Goal: Information Seeking & Learning: Learn about a topic

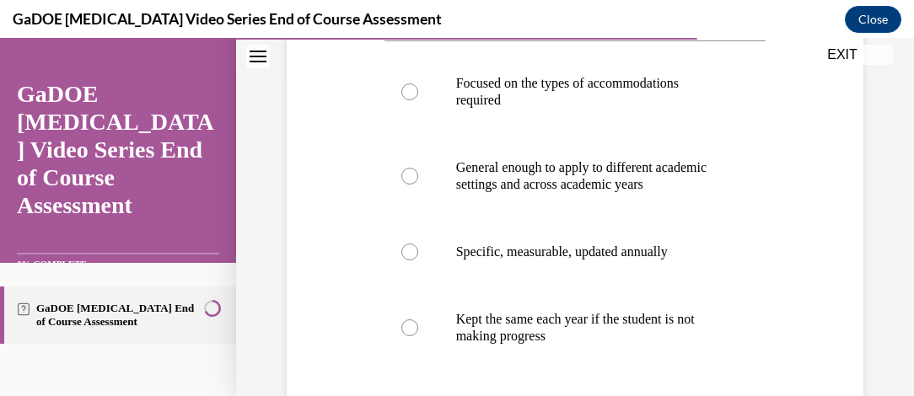
scroll to position [331, 0]
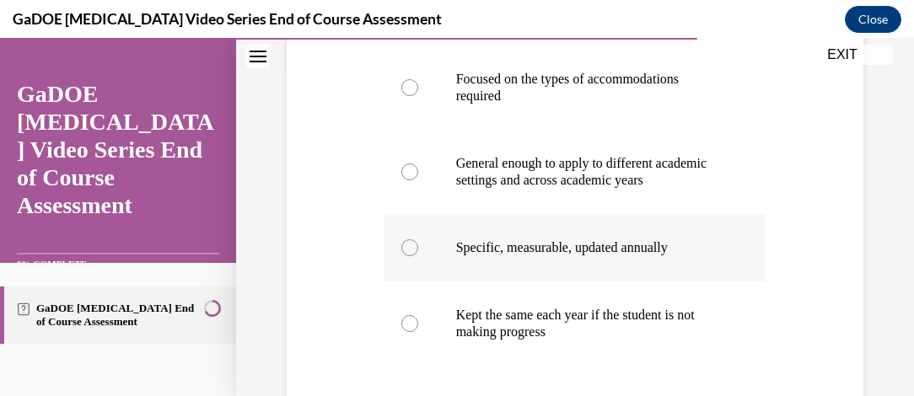
click at [404, 256] on div at bounding box center [410, 248] width 17 height 17
click at [404, 256] on input "Specific, measurable, updated annually" at bounding box center [410, 248] width 17 height 17
radio input "true"
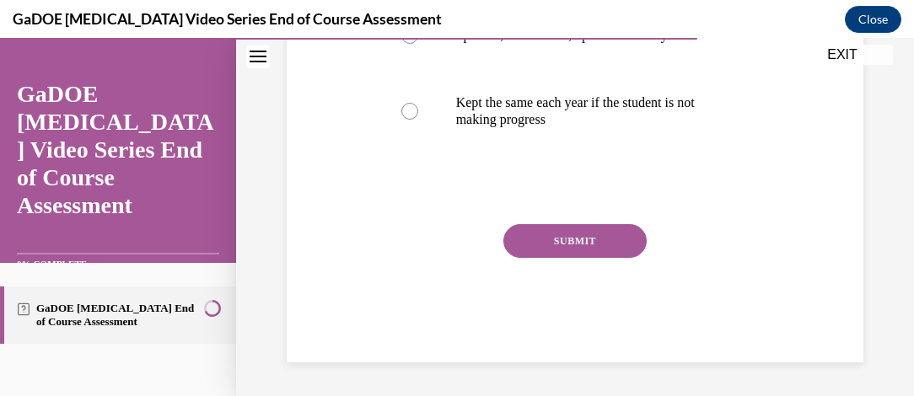
click at [574, 241] on button "SUBMIT" at bounding box center [575, 241] width 143 height 34
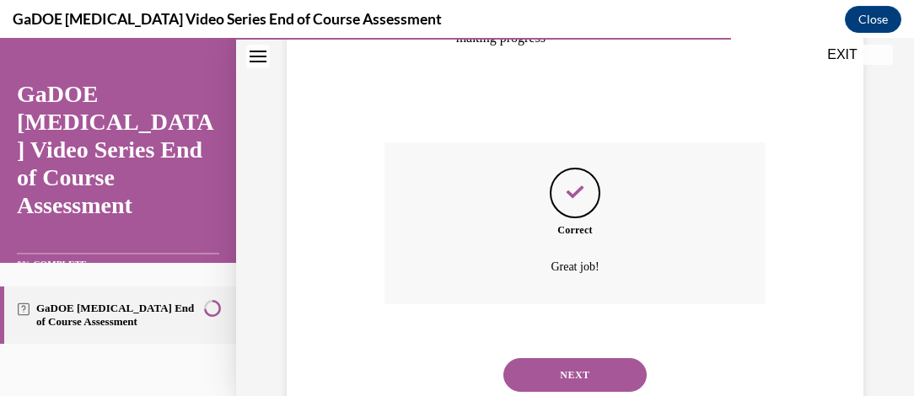
scroll to position [695, 0]
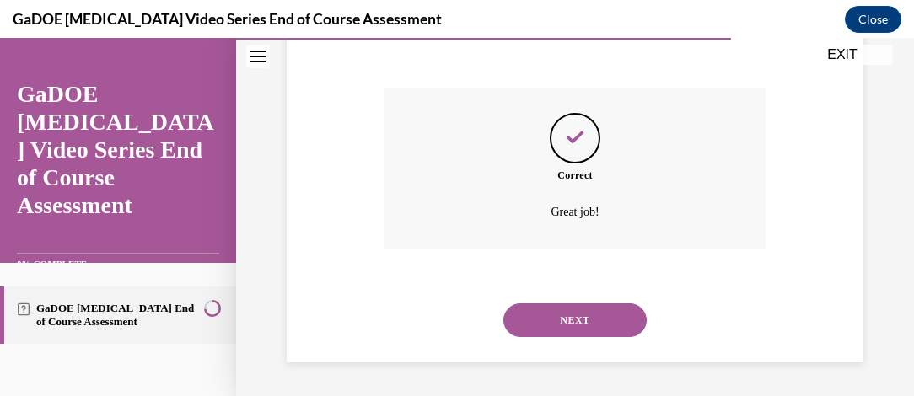
click at [570, 324] on button "NEXT" at bounding box center [575, 321] width 143 height 34
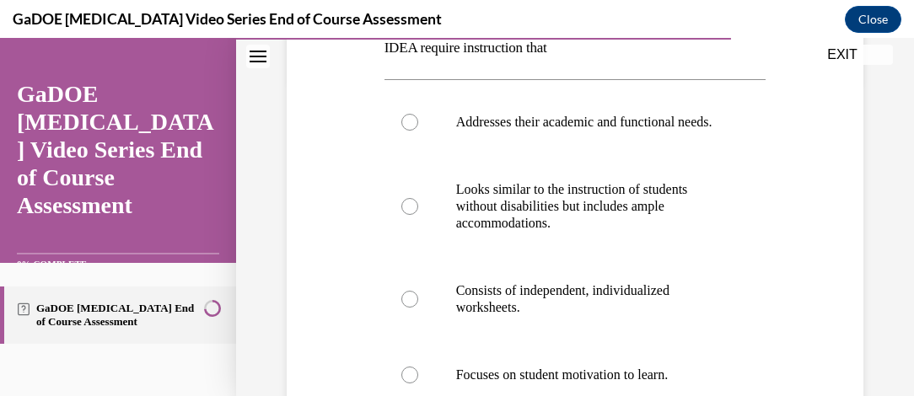
scroll to position [315, 0]
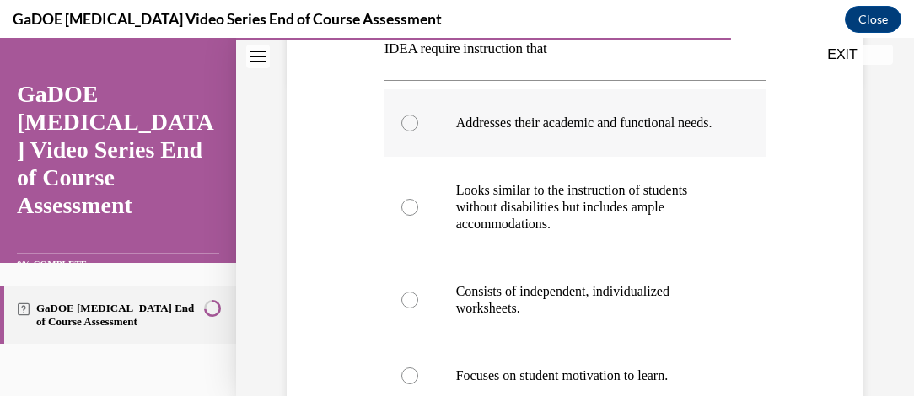
click at [406, 132] on div at bounding box center [410, 123] width 17 height 17
click at [406, 132] on input "Addresses their academic and functional needs." at bounding box center [410, 123] width 17 height 17
radio input "true"
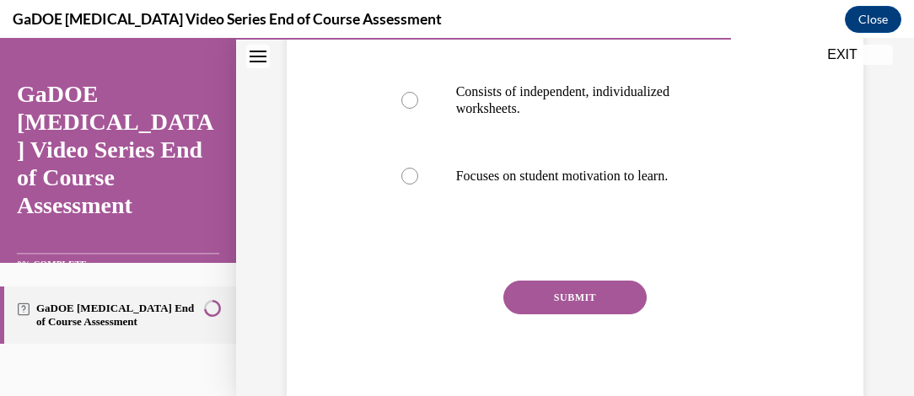
click at [578, 315] on button "SUBMIT" at bounding box center [575, 298] width 143 height 34
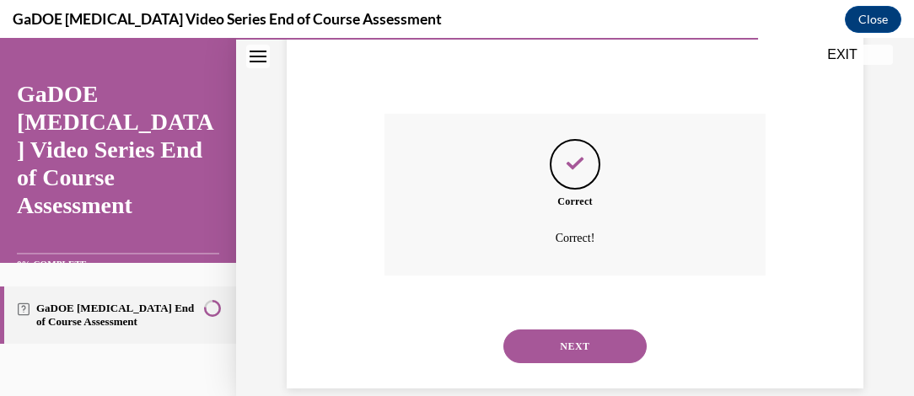
scroll to position [725, 0]
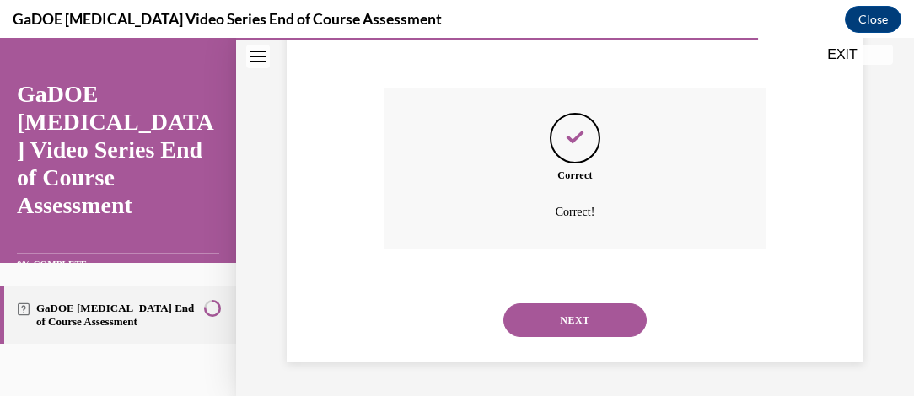
click at [610, 335] on button "NEXT" at bounding box center [575, 321] width 143 height 34
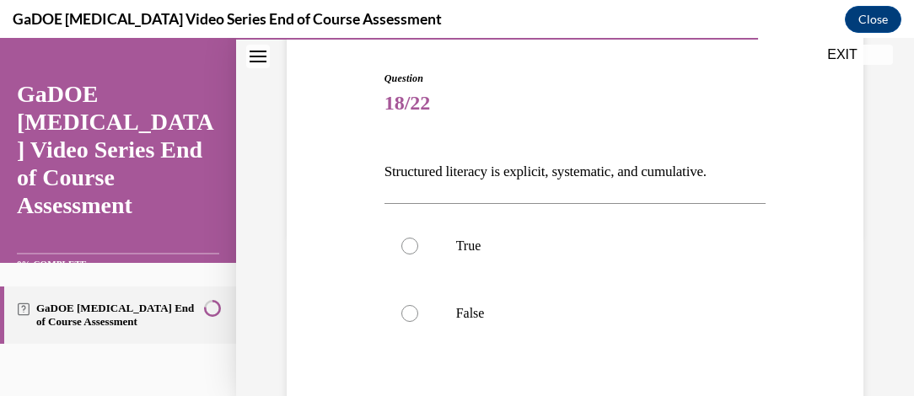
scroll to position [167, 0]
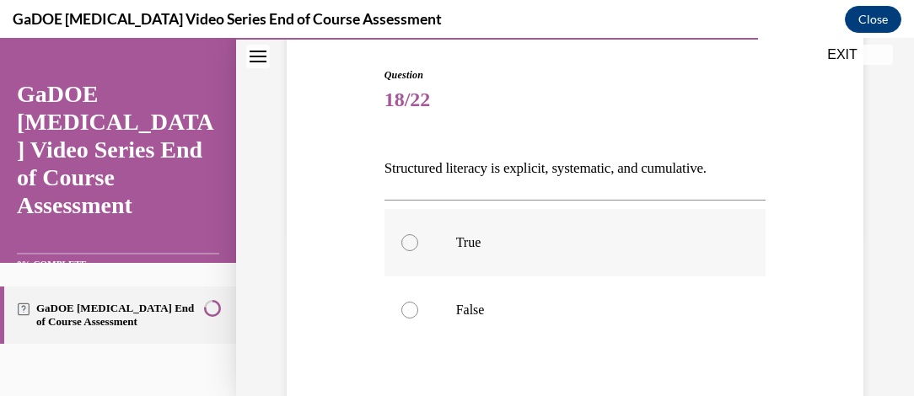
click at [391, 226] on label "True" at bounding box center [576, 242] width 382 height 67
click at [402, 235] on input "True" at bounding box center [410, 243] width 17 height 17
radio input "true"
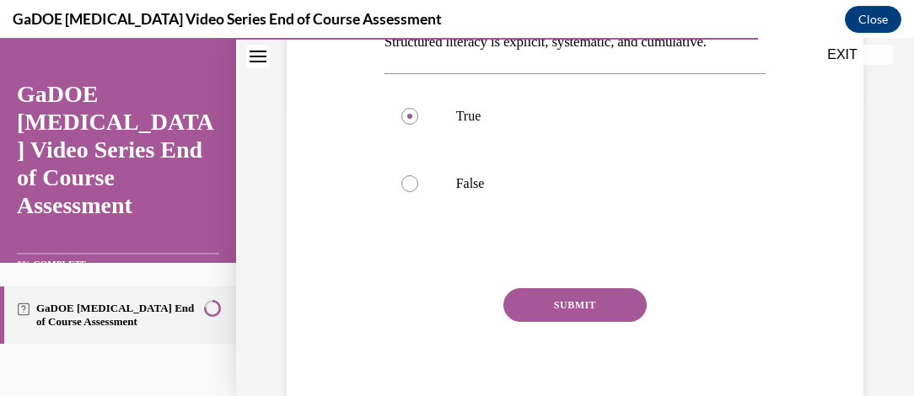
click at [575, 303] on button "SUBMIT" at bounding box center [575, 305] width 143 height 34
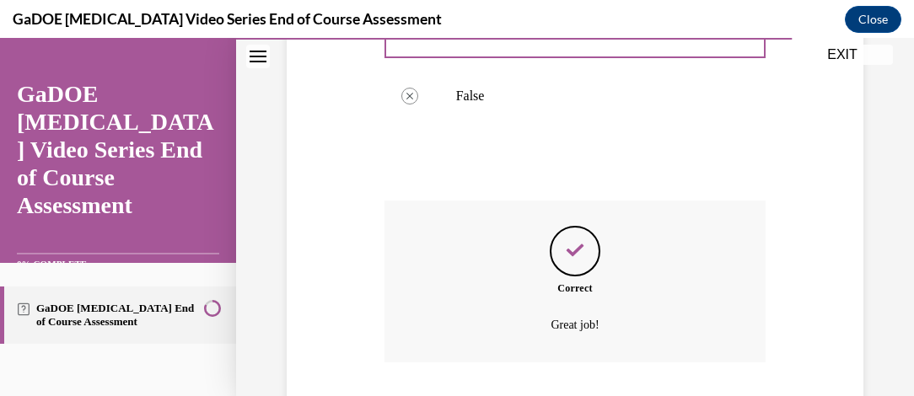
scroll to position [493, 0]
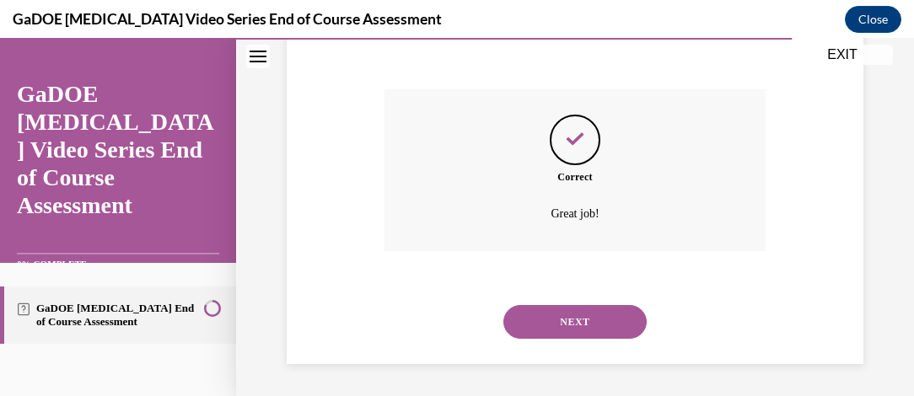
click at [597, 331] on button "NEXT" at bounding box center [575, 322] width 143 height 34
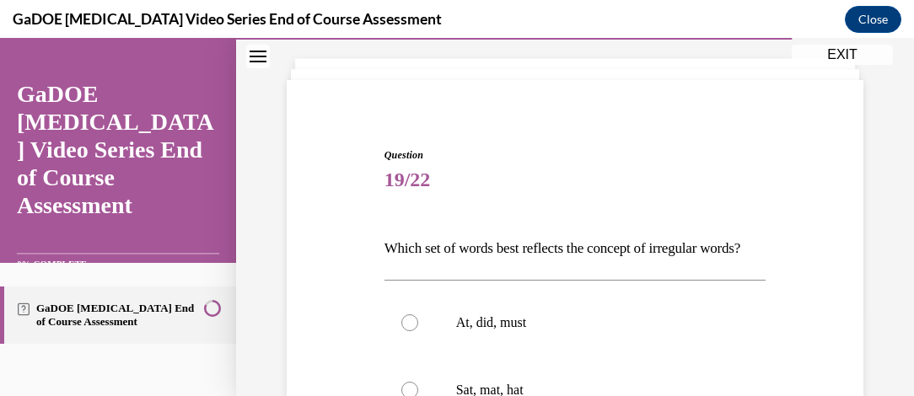
scroll to position [97, 0]
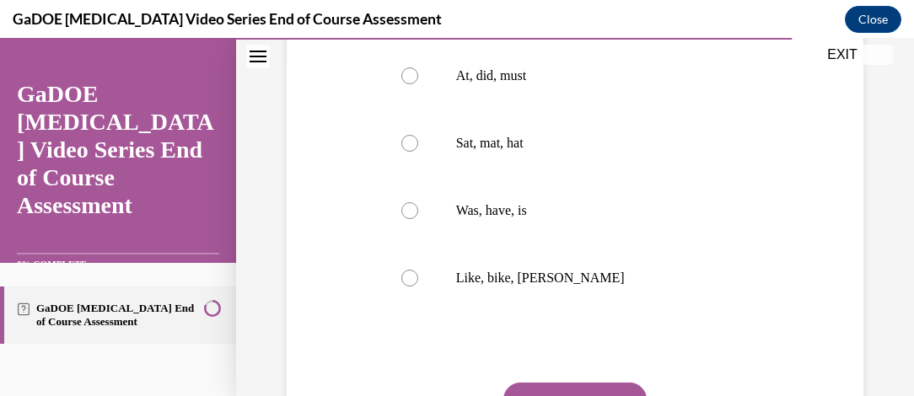
scroll to position [334, 0]
click at [403, 245] on label "Was, have, is" at bounding box center [576, 210] width 382 height 67
click at [403, 219] on input "Was, have, is" at bounding box center [410, 210] width 17 height 17
radio input "true"
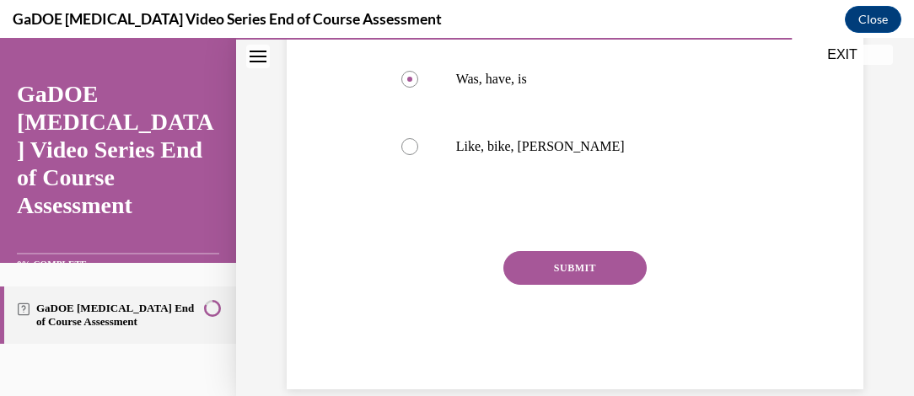
click at [593, 285] on button "SUBMIT" at bounding box center [575, 268] width 143 height 34
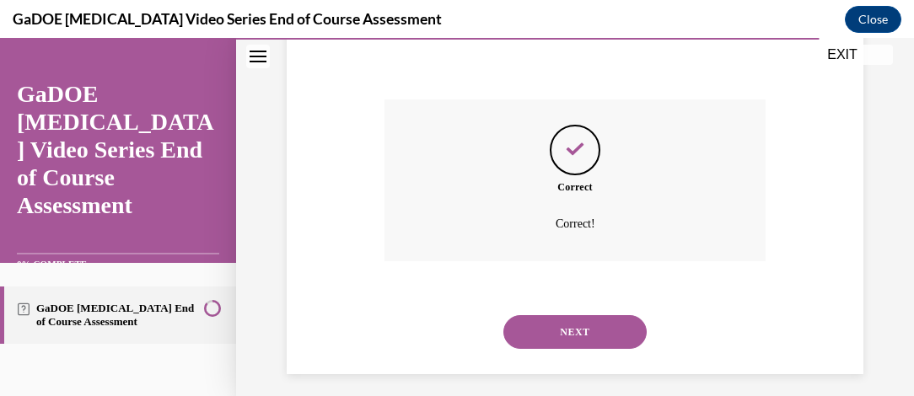
scroll to position [657, 0]
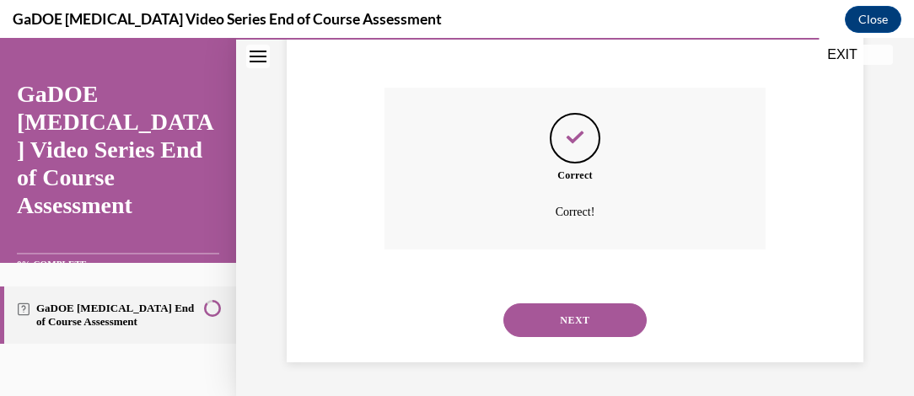
click at [581, 314] on button "NEXT" at bounding box center [575, 321] width 143 height 34
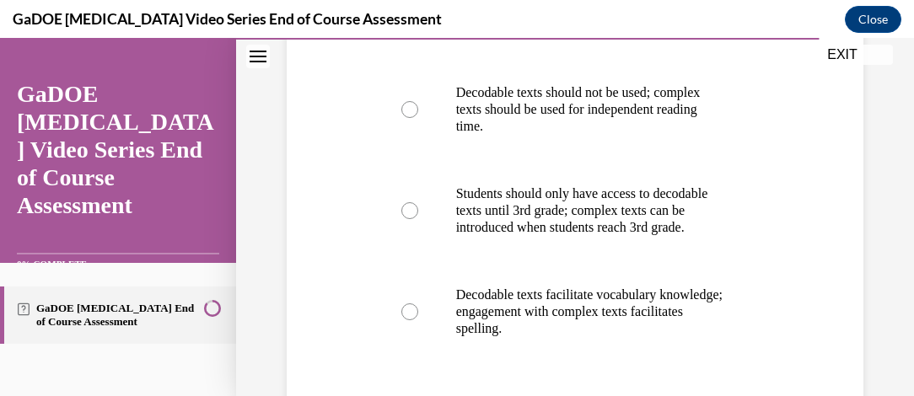
scroll to position [465, 0]
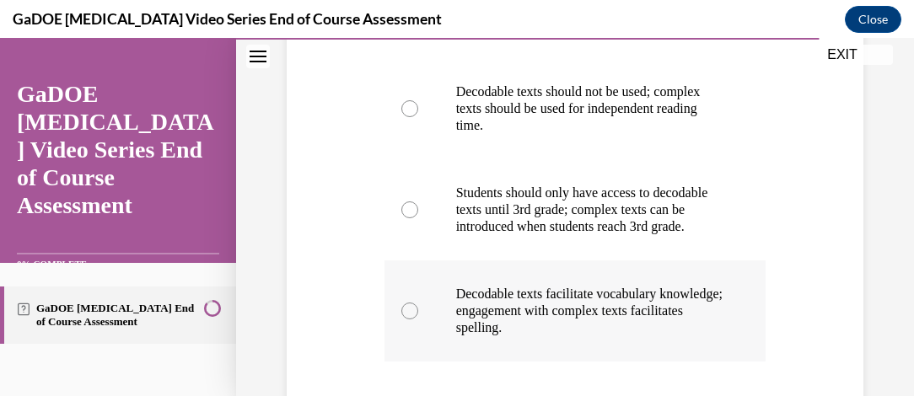
click at [402, 320] on div at bounding box center [410, 311] width 17 height 17
click at [402, 320] on input "Decodable texts facilitate vocabulary knowledge; engagement with complex texts …" at bounding box center [410, 311] width 17 height 17
radio input "true"
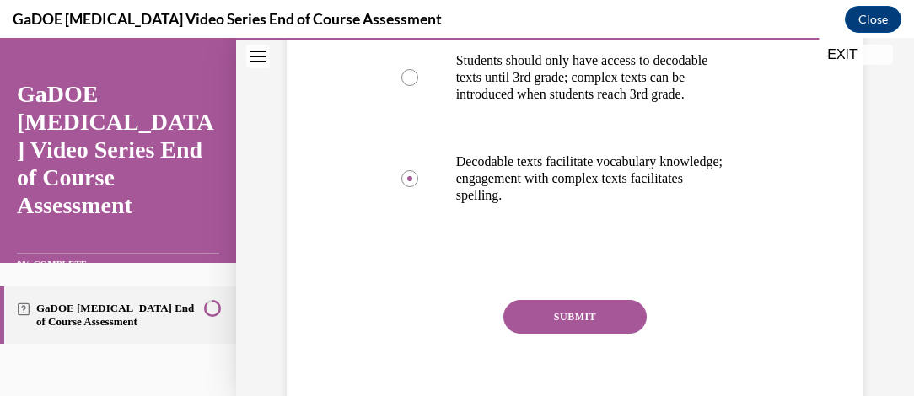
click at [590, 332] on button "SUBMIT" at bounding box center [575, 317] width 143 height 34
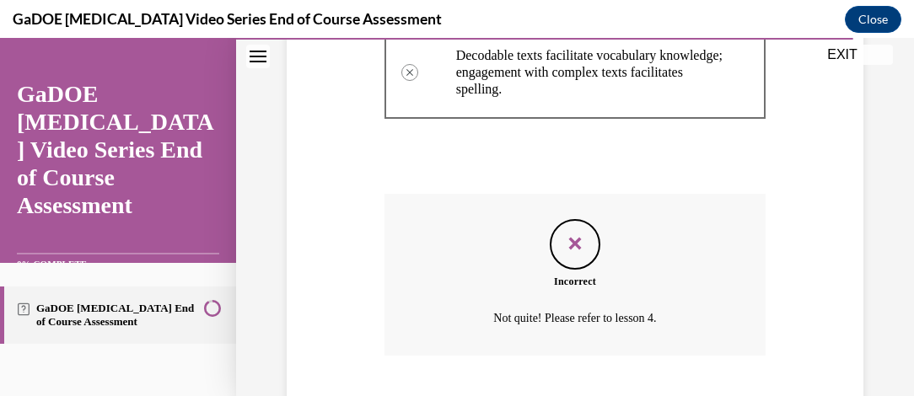
scroll to position [826, 0]
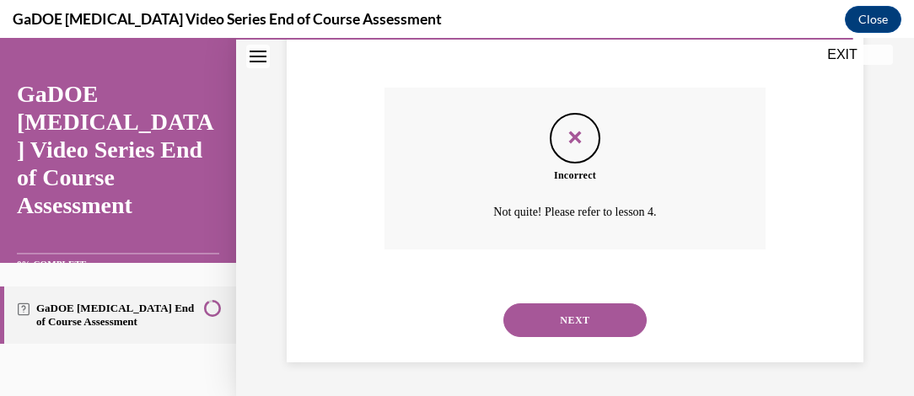
click at [585, 334] on button "NEXT" at bounding box center [575, 321] width 143 height 34
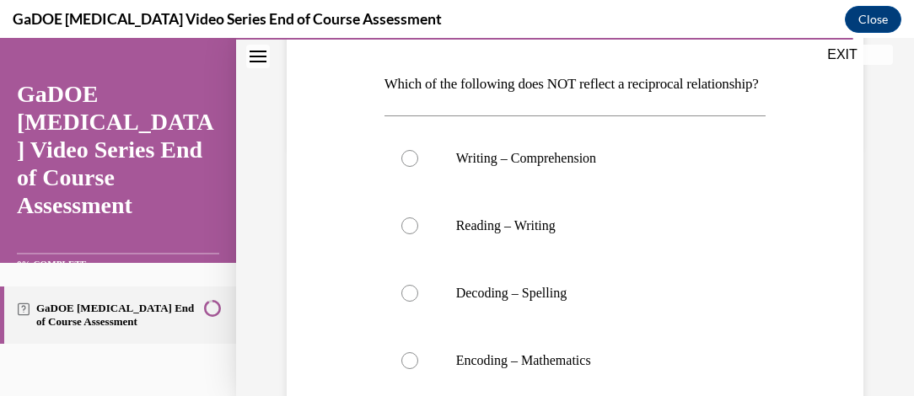
scroll to position [272, 0]
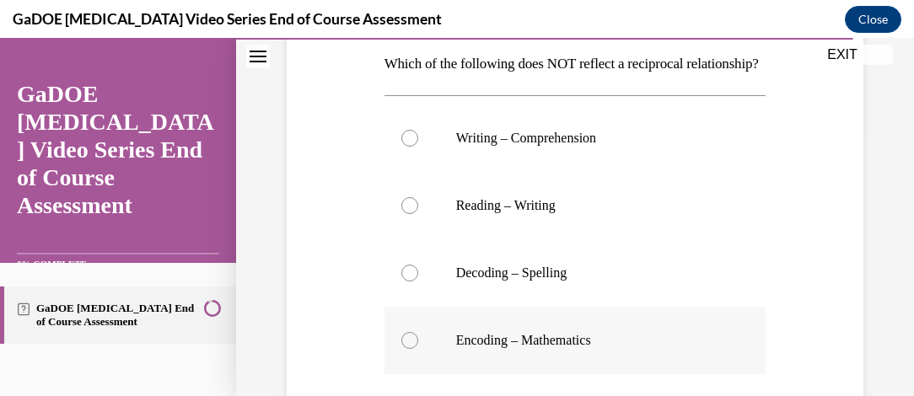
click at [418, 375] on label "Encoding – Mathematics" at bounding box center [576, 340] width 382 height 67
click at [418, 349] on input "Encoding – Mathematics" at bounding box center [410, 340] width 17 height 17
radio input "true"
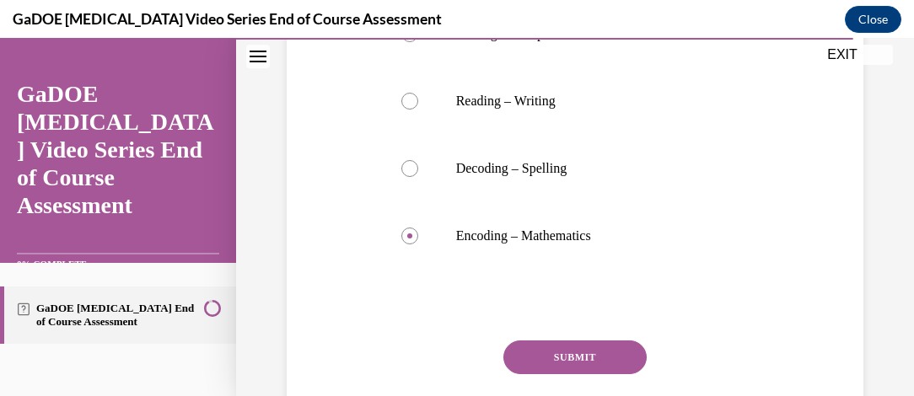
click at [602, 375] on button "SUBMIT" at bounding box center [575, 358] width 143 height 34
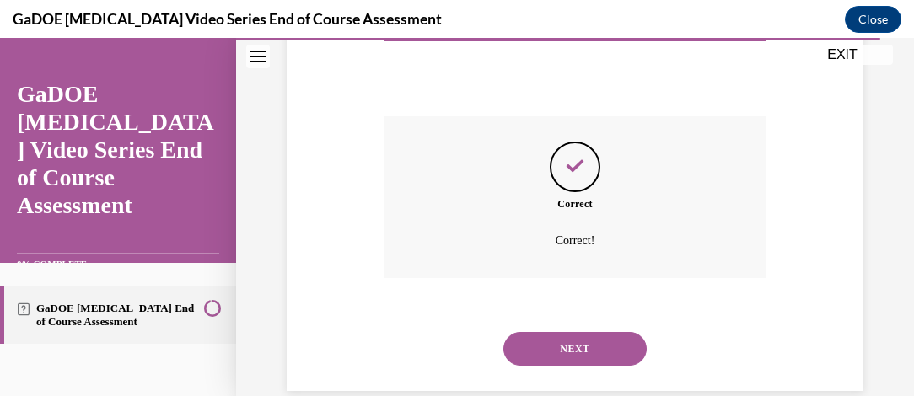
scroll to position [657, 0]
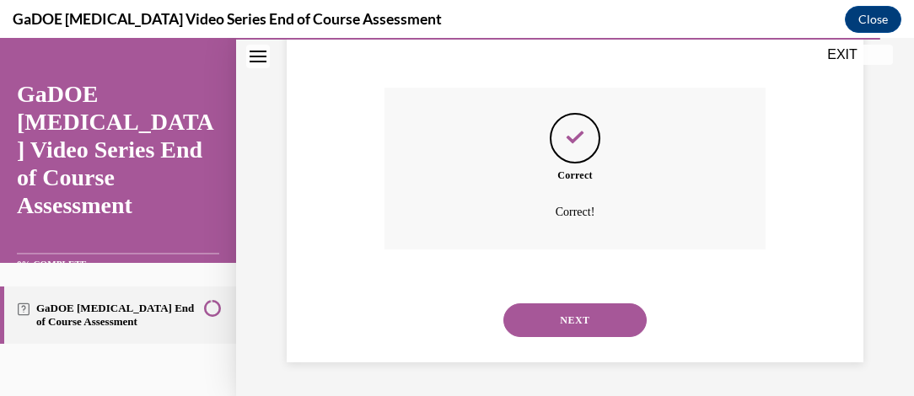
click at [581, 335] on button "NEXT" at bounding box center [575, 321] width 143 height 34
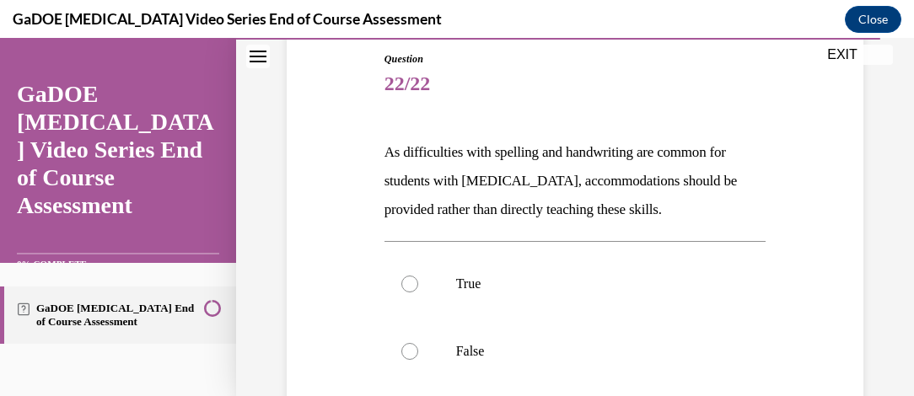
scroll to position [188, 0]
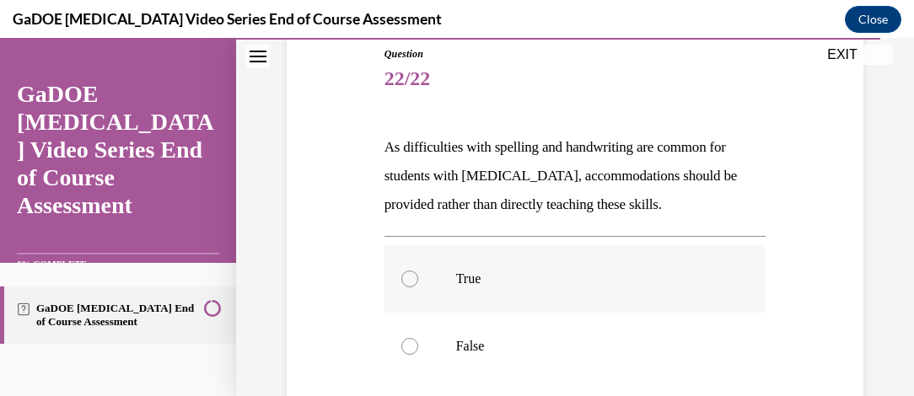
click at [415, 272] on label "True" at bounding box center [576, 278] width 382 height 67
click at [415, 272] on input "True" at bounding box center [410, 279] width 17 height 17
radio input "true"
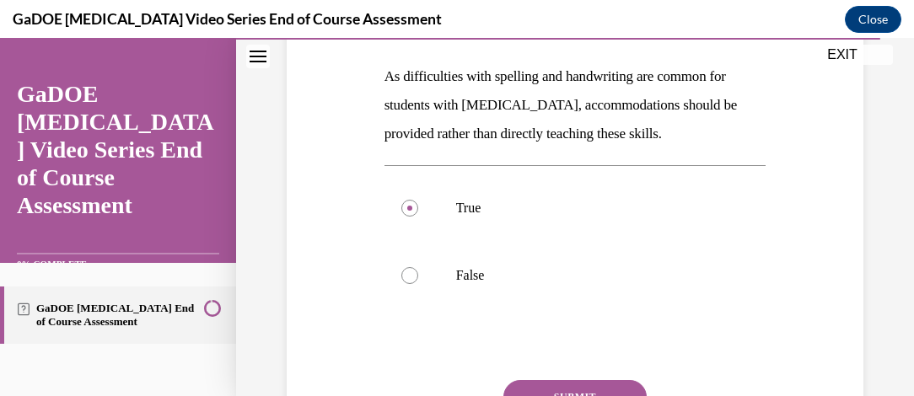
click at [569, 385] on button "SUBMIT" at bounding box center [575, 397] width 143 height 34
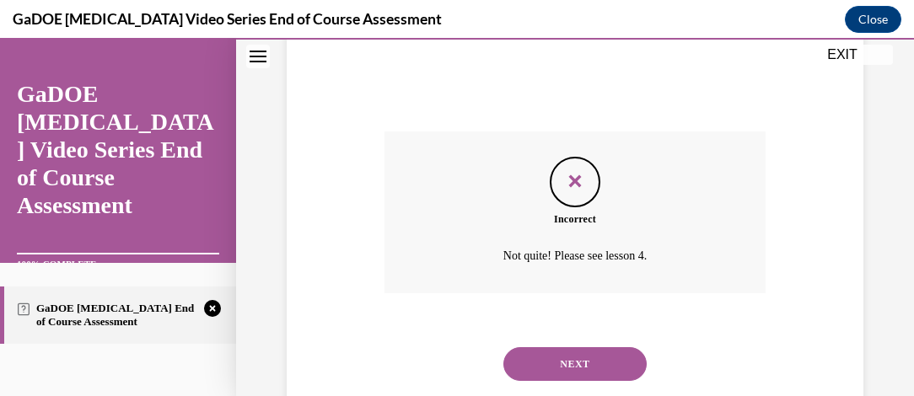
scroll to position [550, 0]
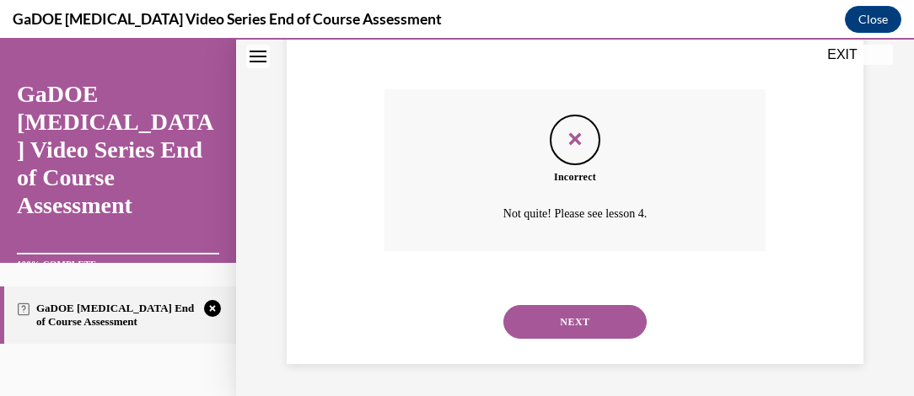
click at [597, 320] on button "NEXT" at bounding box center [575, 322] width 143 height 34
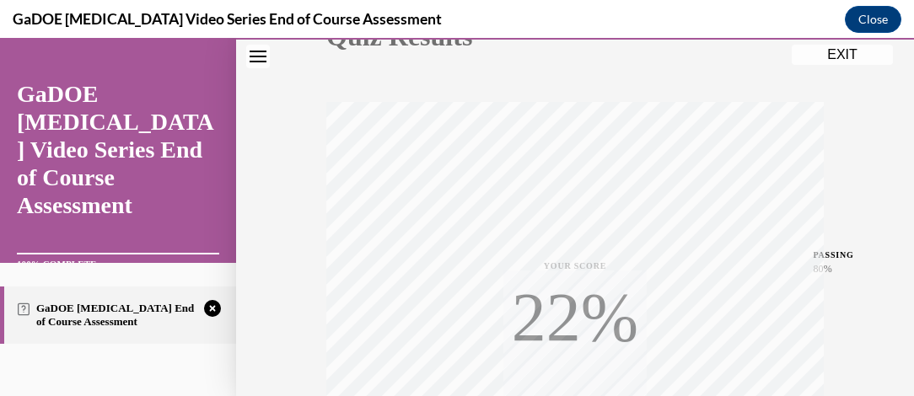
scroll to position [240, 0]
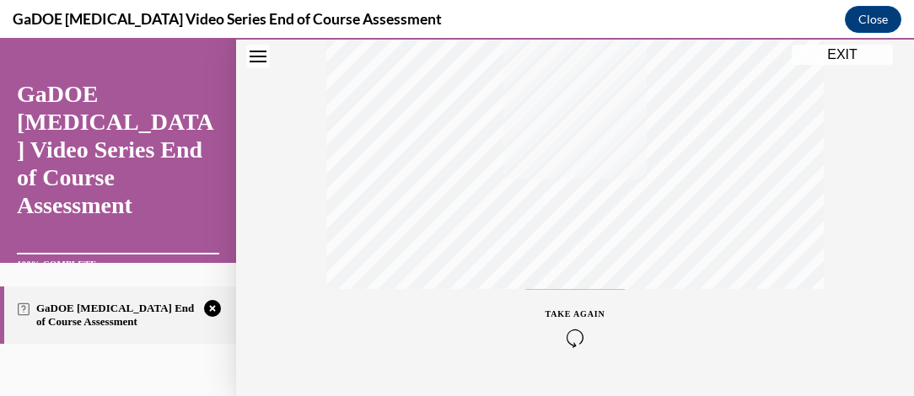
click at [562, 346] on icon "button" at bounding box center [576, 338] width 60 height 19
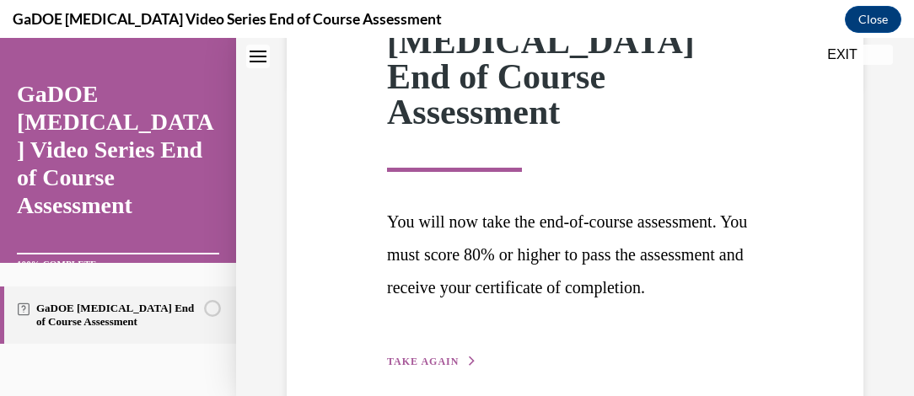
scroll to position [348, 0]
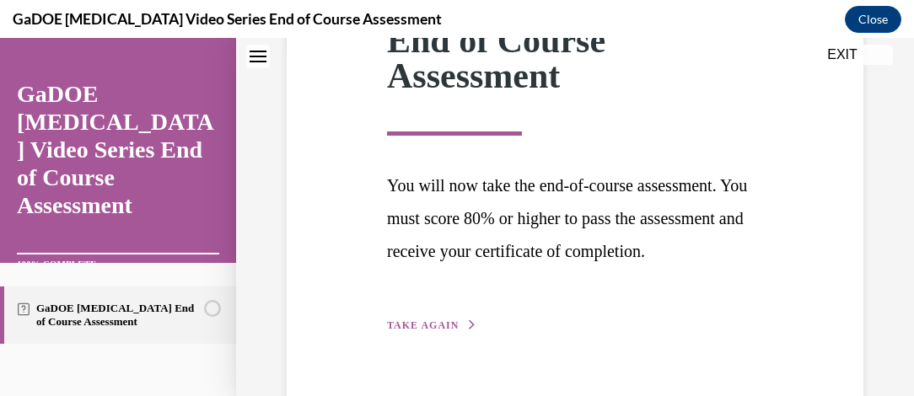
click at [412, 320] on span "TAKE AGAIN" at bounding box center [423, 326] width 72 height 12
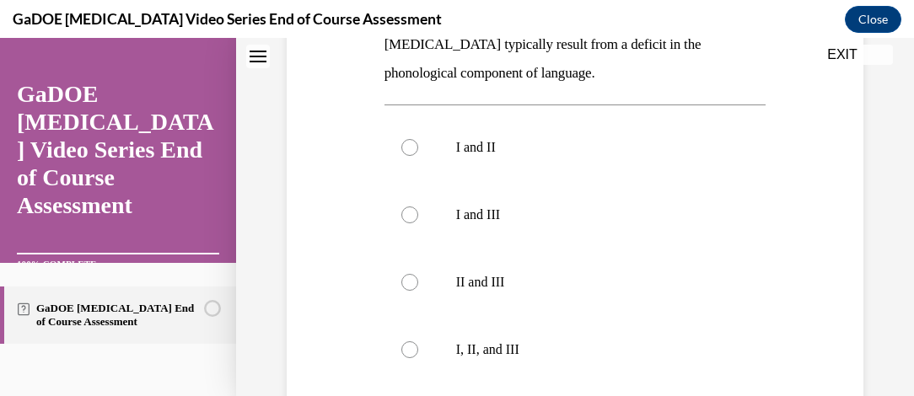
scroll to position [566, 0]
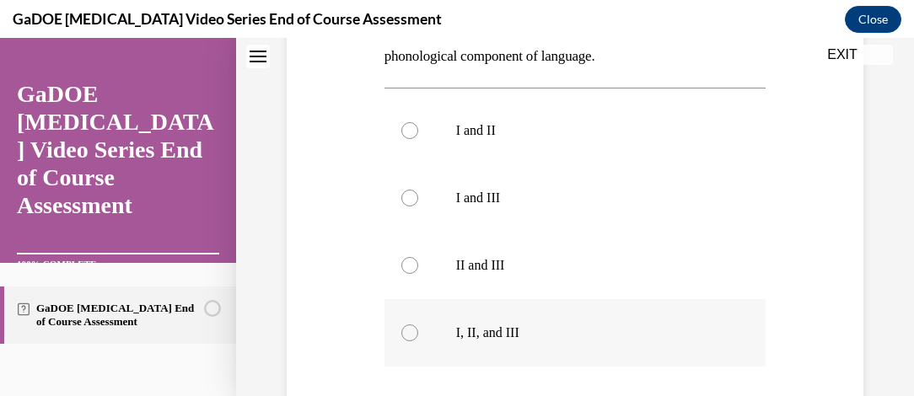
click at [388, 339] on label "I, II, and III" at bounding box center [576, 332] width 382 height 67
click at [402, 339] on input "I, II, and III" at bounding box center [410, 333] width 17 height 17
radio input "true"
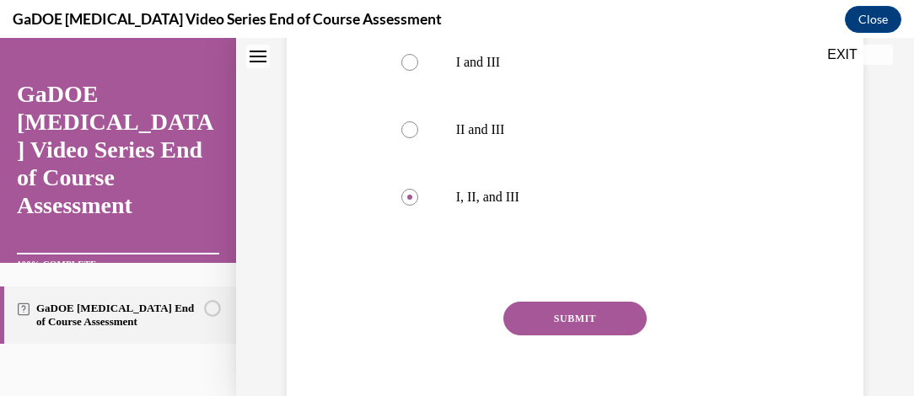
click at [616, 321] on button "SUBMIT" at bounding box center [575, 319] width 143 height 34
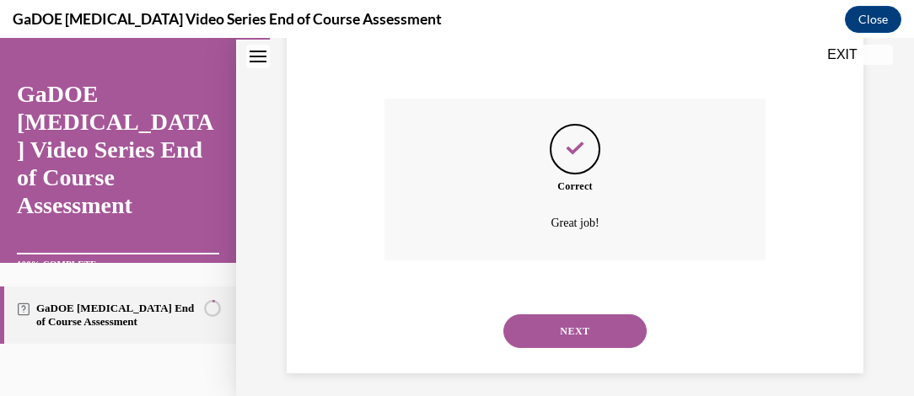
scroll to position [914, 0]
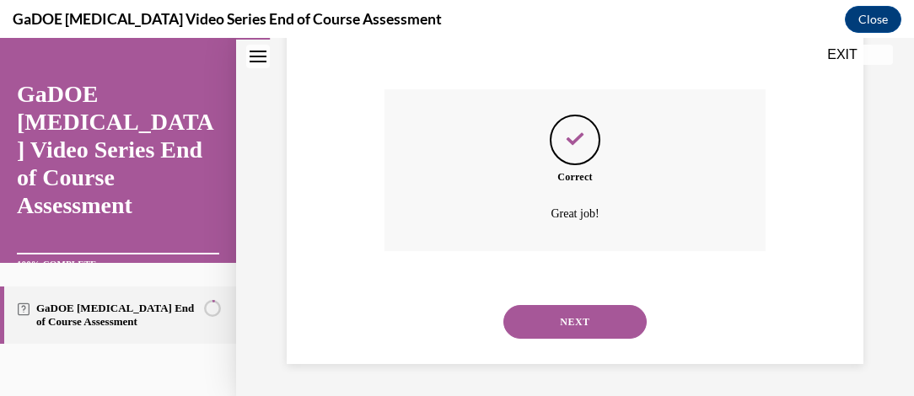
click at [590, 332] on button "NEXT" at bounding box center [575, 322] width 143 height 34
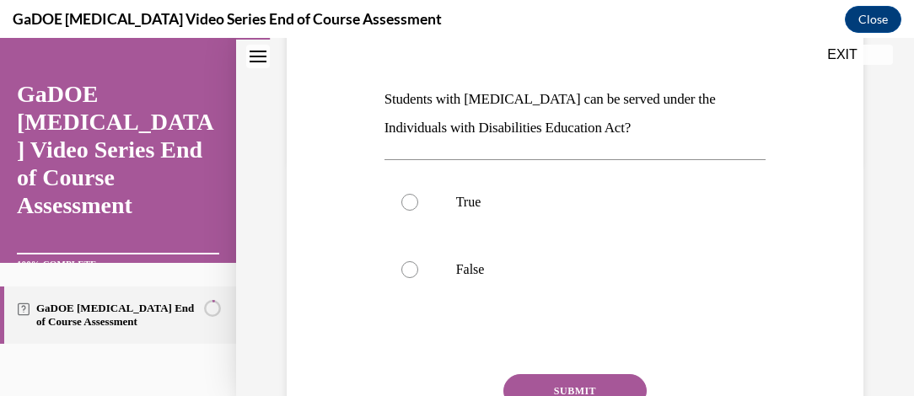
scroll to position [238, 0]
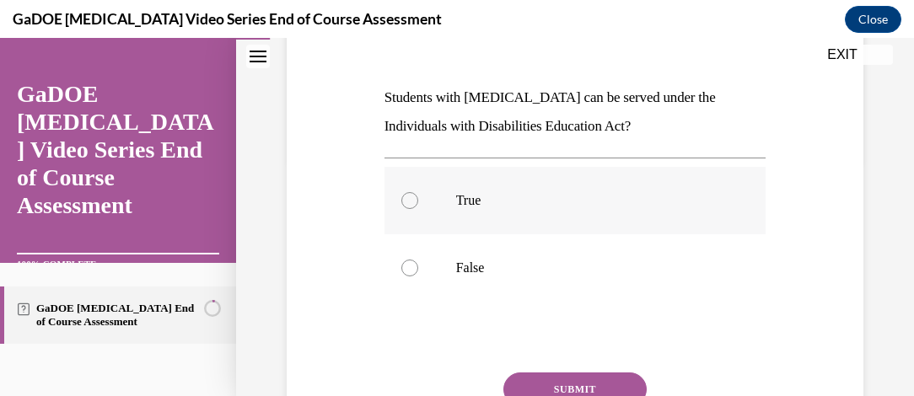
click at [389, 202] on label "True" at bounding box center [576, 200] width 382 height 67
click at [402, 202] on input "True" at bounding box center [410, 200] width 17 height 17
radio input "true"
click at [608, 375] on button "SUBMIT" at bounding box center [575, 390] width 143 height 34
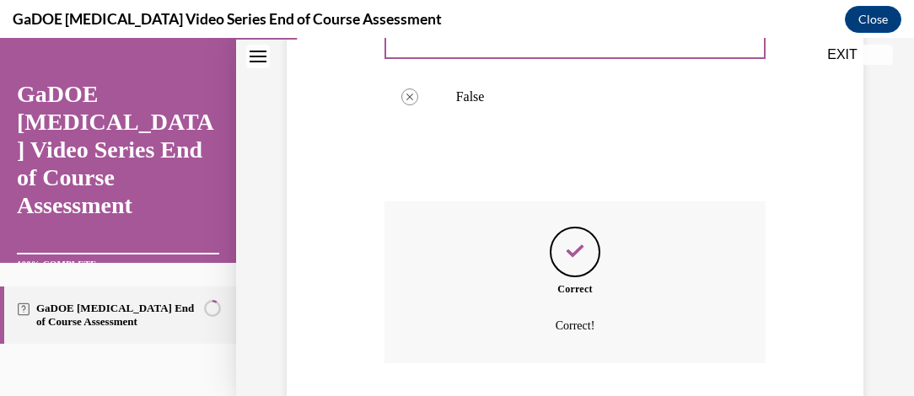
scroll to position [522, 0]
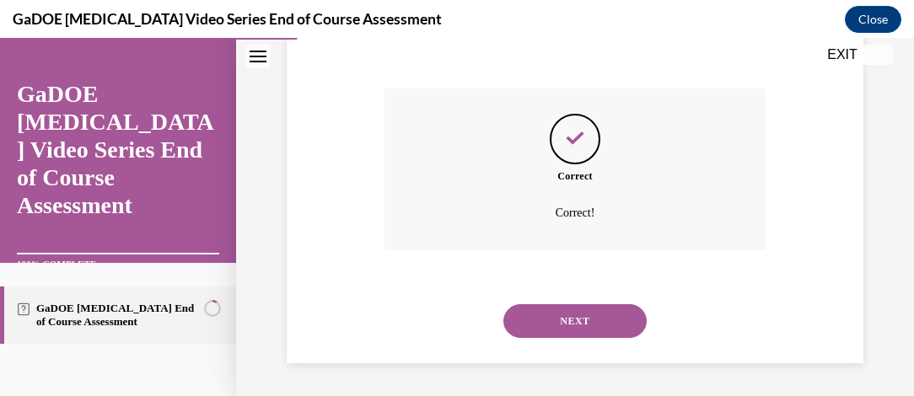
click at [607, 334] on button "NEXT" at bounding box center [575, 322] width 143 height 34
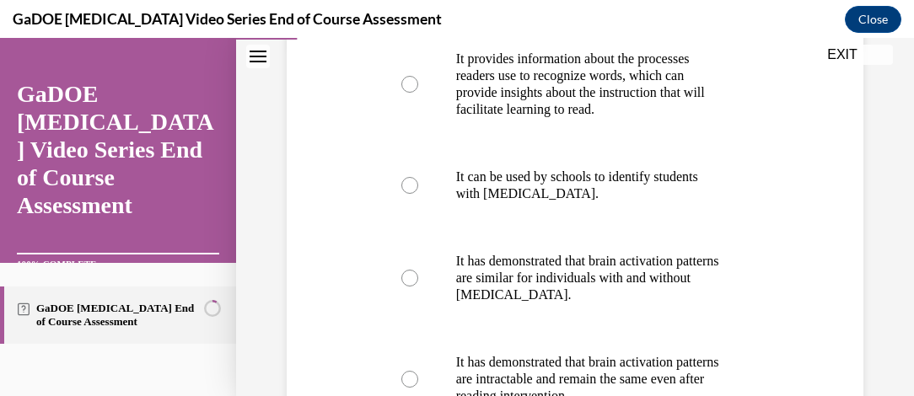
scroll to position [329, 0]
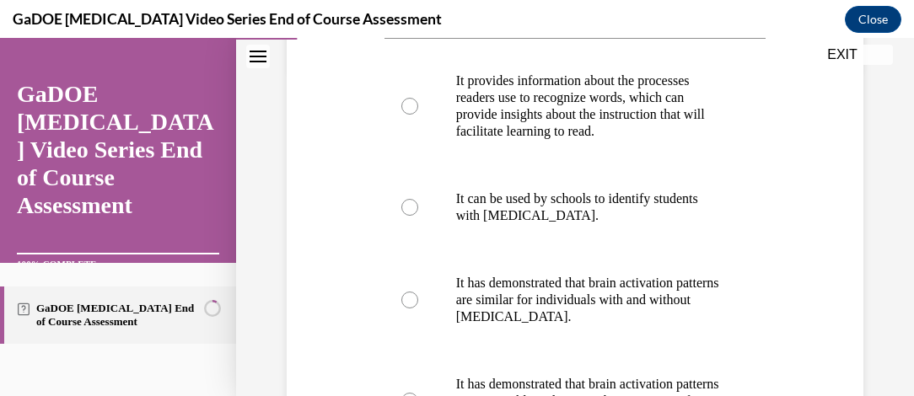
click at [312, 272] on div "Question 03/22 One advantage of neuroimaging research is that It provides infor…" at bounding box center [575, 258] width 585 height 806
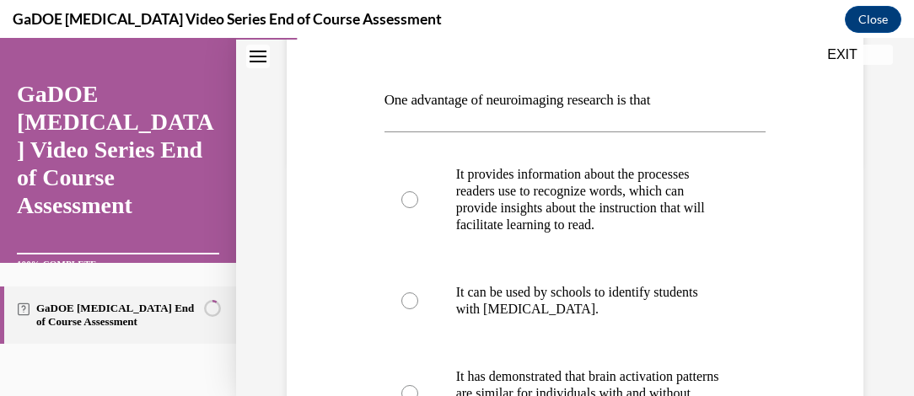
scroll to position [236, 0]
click at [343, 278] on div "Question 03/22 One advantage of neuroimaging research is that It provides infor…" at bounding box center [575, 351] width 585 height 806
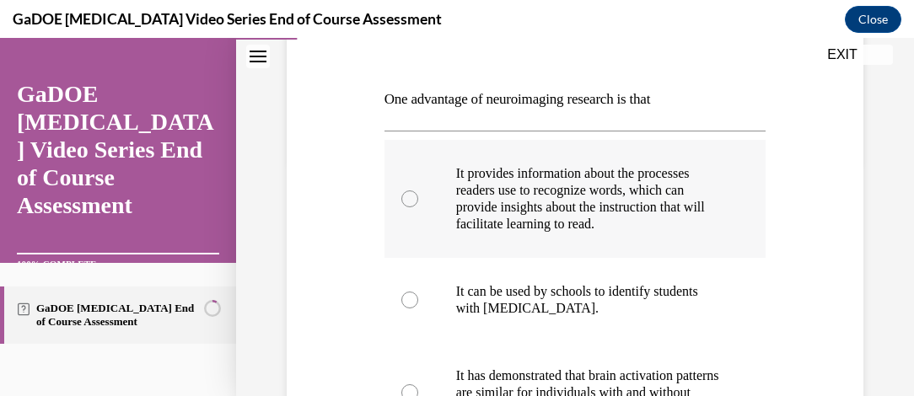
click at [412, 179] on label "It provides information about the processes readers use to recognize words, whi…" at bounding box center [576, 199] width 382 height 118
click at [412, 191] on input "It provides information about the processes readers use to recognize words, whi…" at bounding box center [410, 199] width 17 height 17
radio input "true"
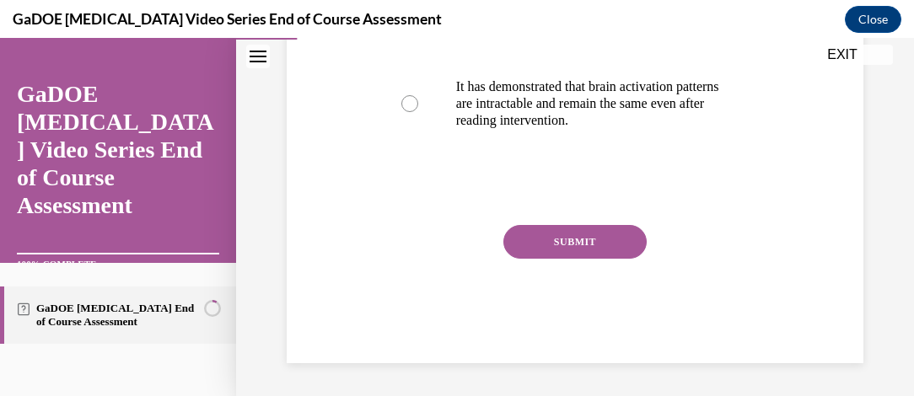
click at [578, 239] on button "SUBMIT" at bounding box center [575, 242] width 143 height 34
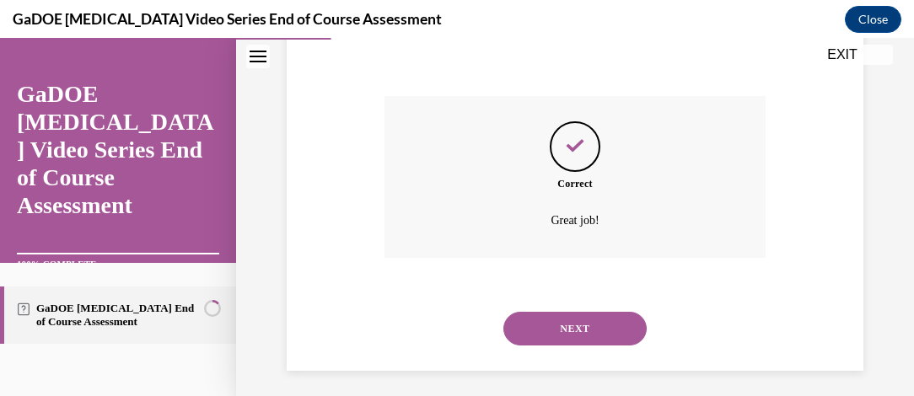
scroll to position [763, 0]
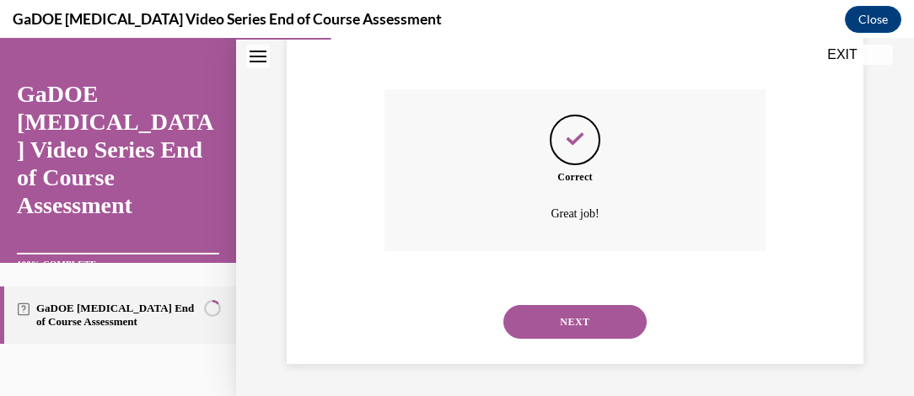
click at [597, 321] on button "NEXT" at bounding box center [575, 322] width 143 height 34
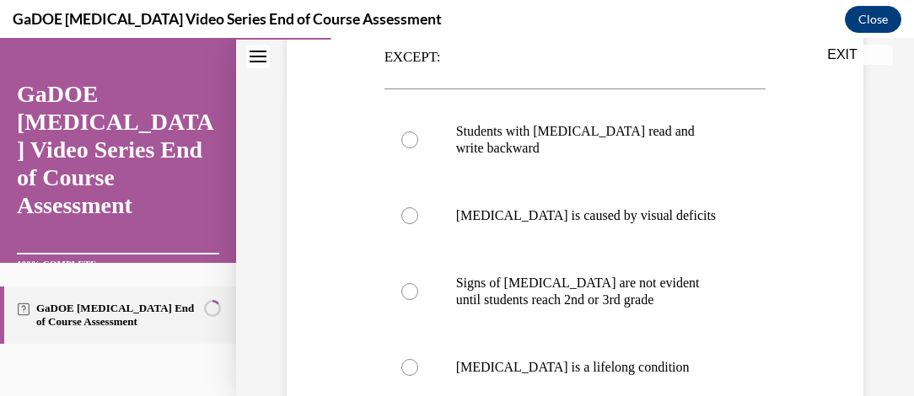
scroll to position [307, 0]
click at [391, 101] on label "Students with [MEDICAL_DATA] read and write backward" at bounding box center [576, 140] width 382 height 84
click at [402, 132] on input "Students with [MEDICAL_DATA] read and write backward" at bounding box center [410, 140] width 17 height 17
radio input "true"
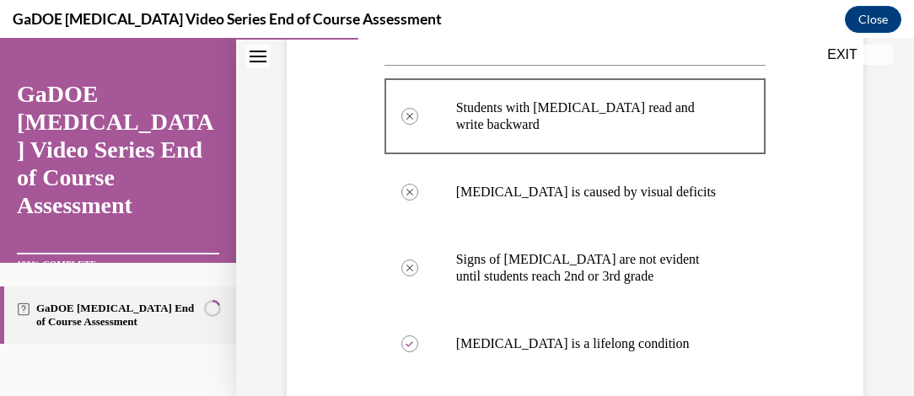
scroll to position [332, 0]
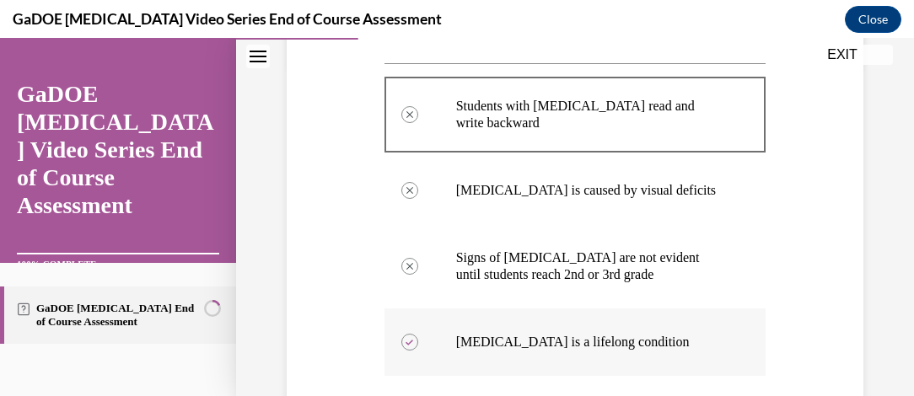
click at [401, 323] on label "[MEDICAL_DATA] is a lifelong condition" at bounding box center [576, 342] width 382 height 67
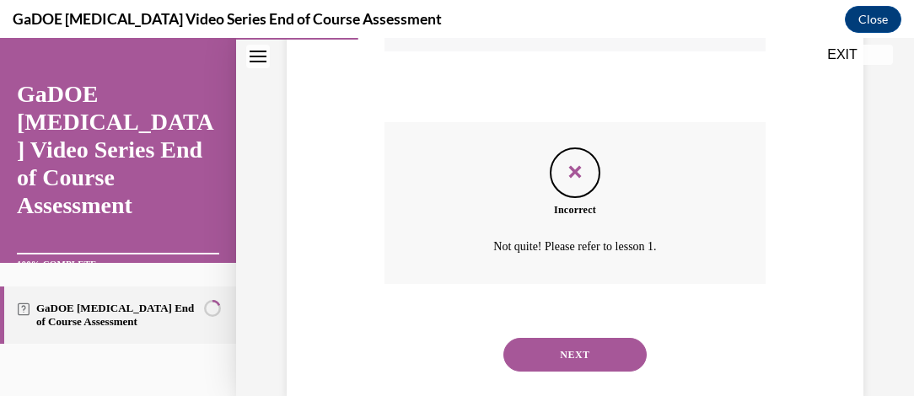
scroll to position [661, 0]
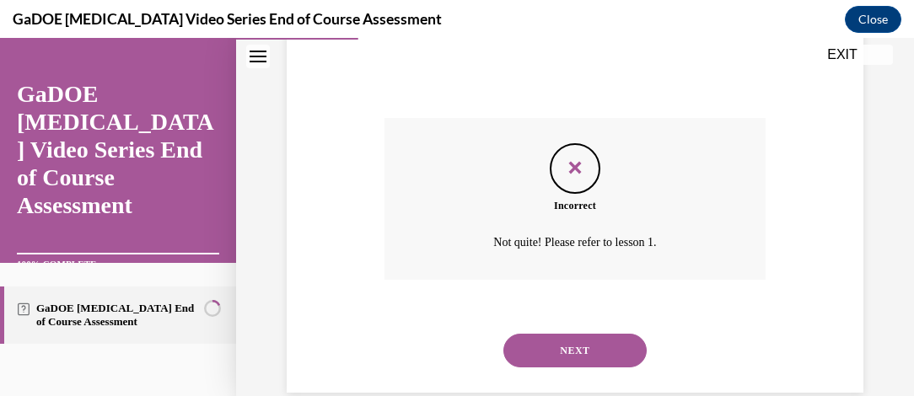
click at [593, 335] on button "NEXT" at bounding box center [575, 351] width 143 height 34
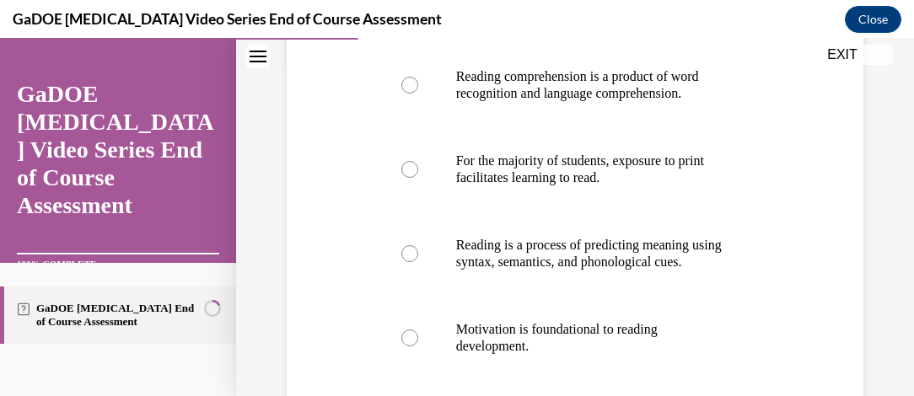
scroll to position [334, 0]
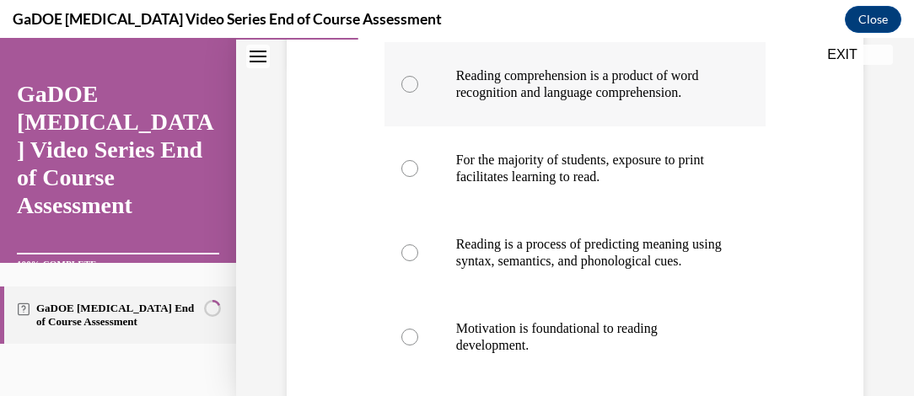
click at [420, 89] on label "Reading comprehension is a product of word recognition and language comprehensi…" at bounding box center [576, 84] width 382 height 84
click at [418, 89] on input "Reading comprehension is a product of word recognition and language comprehensi…" at bounding box center [410, 84] width 17 height 17
radio input "true"
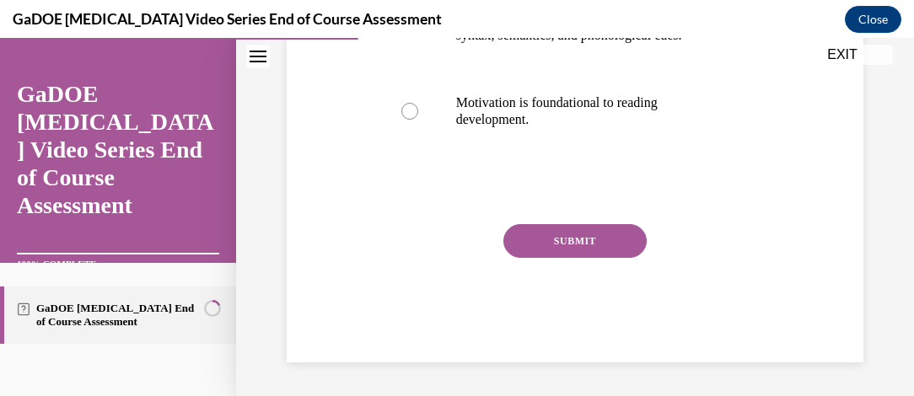
click at [587, 228] on button "SUBMIT" at bounding box center [575, 241] width 143 height 34
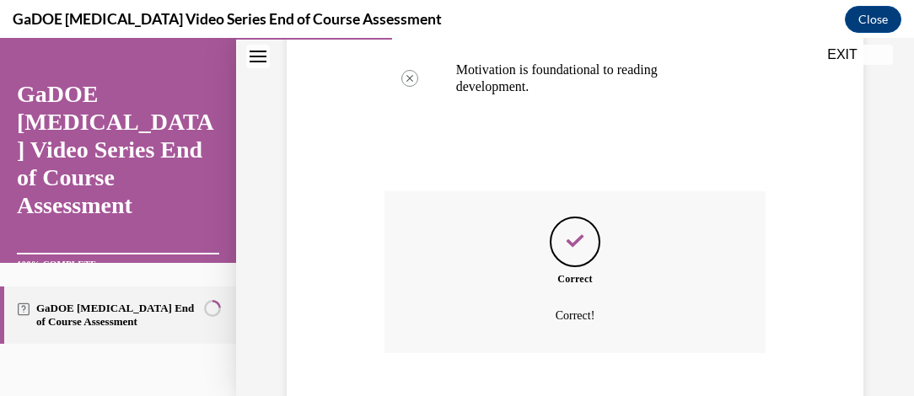
scroll to position [729, 0]
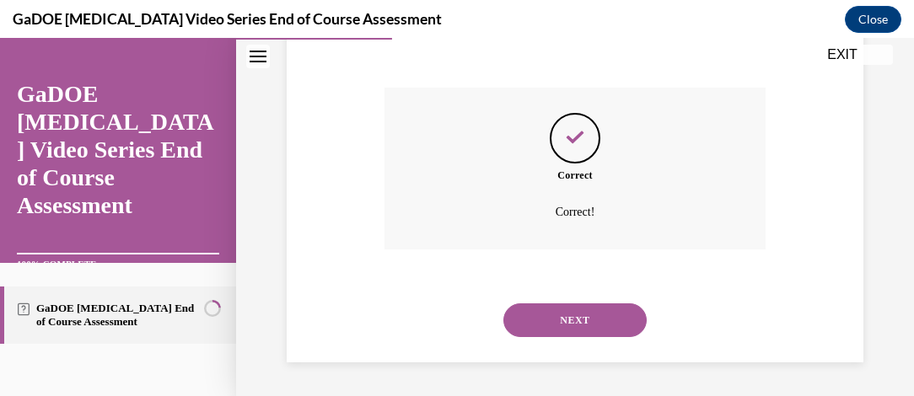
click at [604, 336] on button "NEXT" at bounding box center [575, 321] width 143 height 34
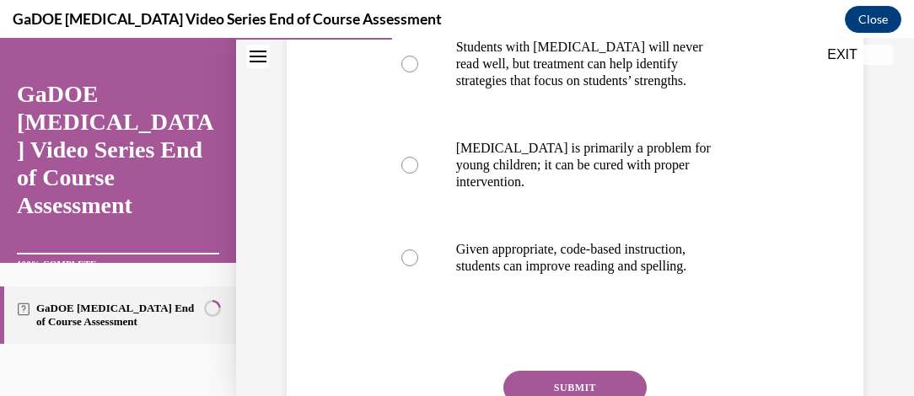
scroll to position [499, 0]
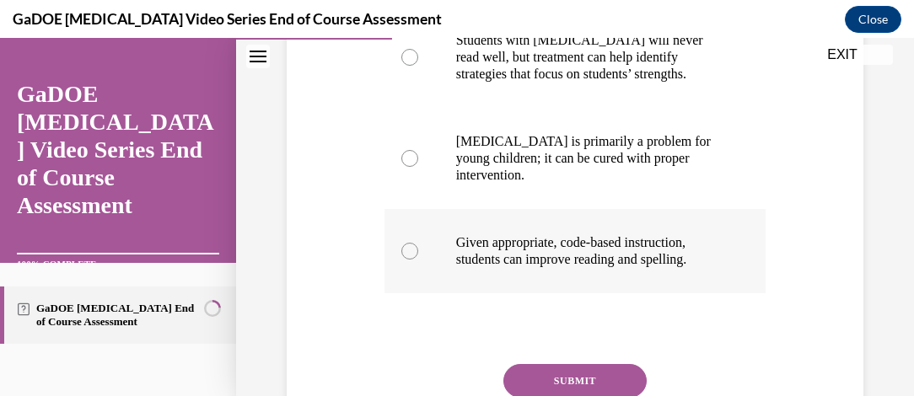
click at [407, 248] on div at bounding box center [410, 251] width 17 height 17
click at [407, 248] on input "Given appropriate, code-based instruction, students can improve reading and spe…" at bounding box center [410, 251] width 17 height 17
radio input "true"
click at [611, 391] on button "SUBMIT" at bounding box center [575, 381] width 143 height 34
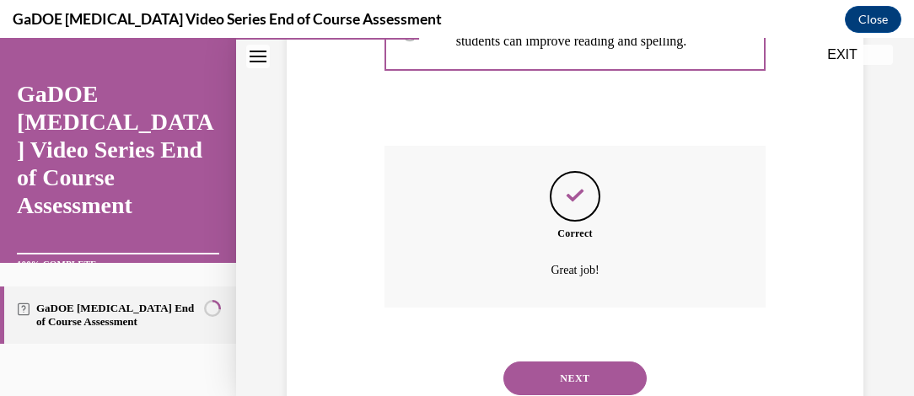
scroll to position [775, 0]
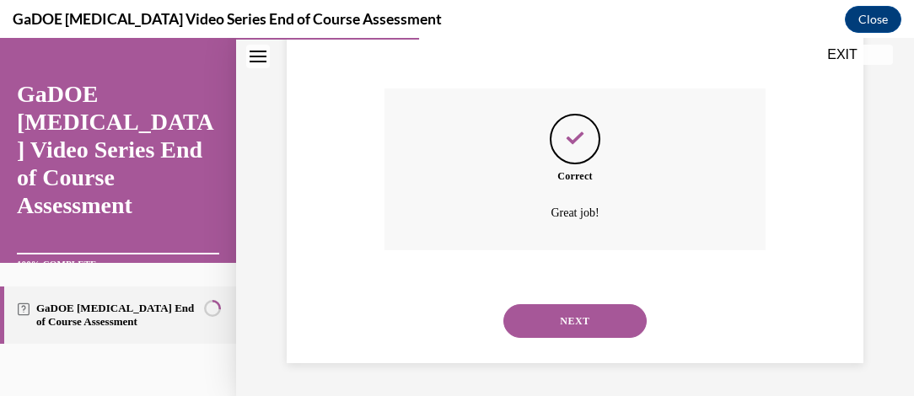
click at [590, 322] on button "NEXT" at bounding box center [575, 322] width 143 height 34
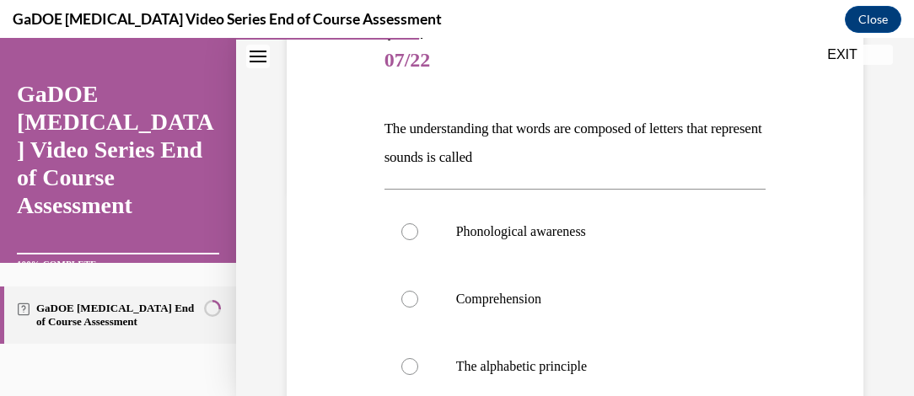
scroll to position [214, 0]
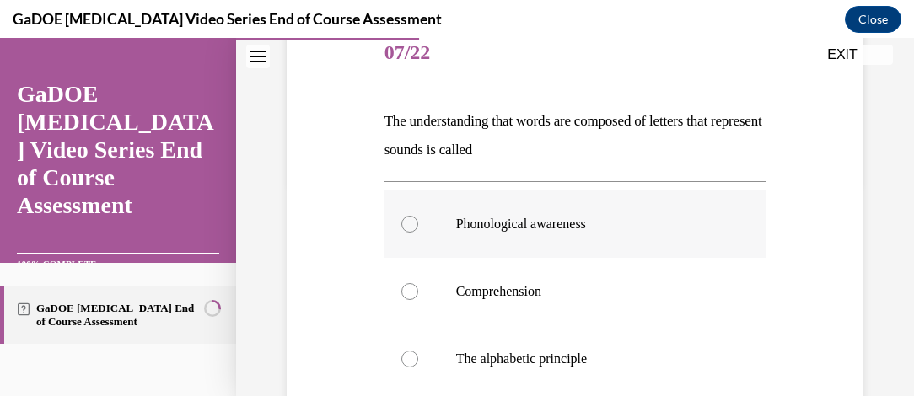
click at [385, 226] on label "Phonological awareness" at bounding box center [576, 224] width 382 height 67
click at [402, 226] on input "Phonological awareness" at bounding box center [410, 224] width 17 height 17
radio input "true"
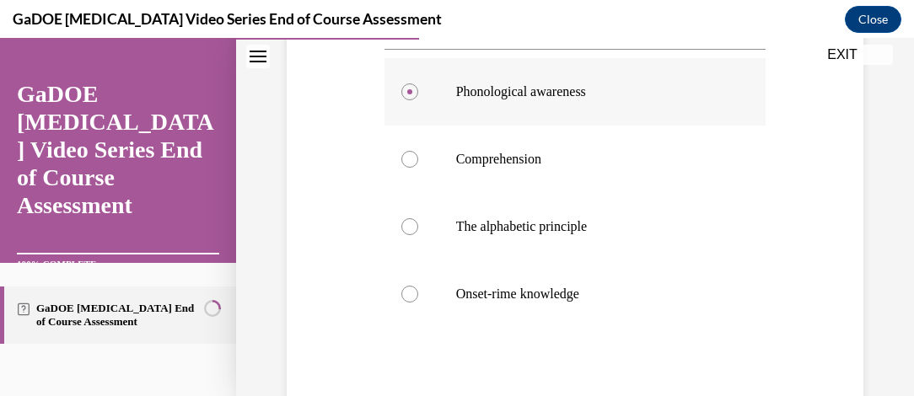
scroll to position [354, 0]
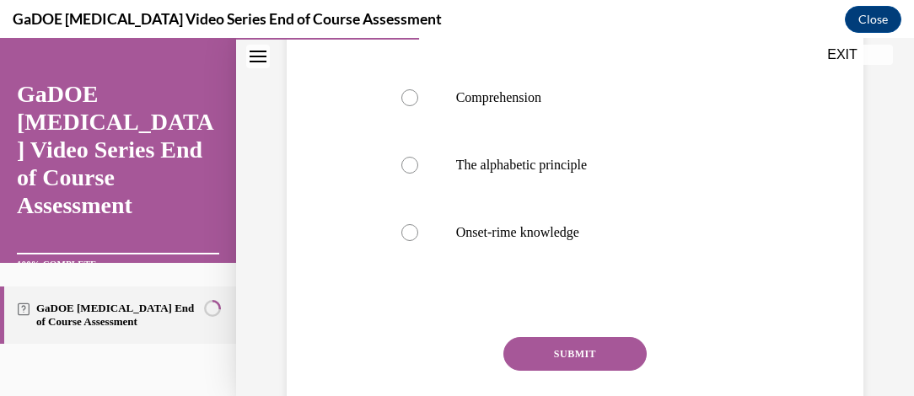
click at [593, 367] on button "SUBMIT" at bounding box center [575, 354] width 143 height 34
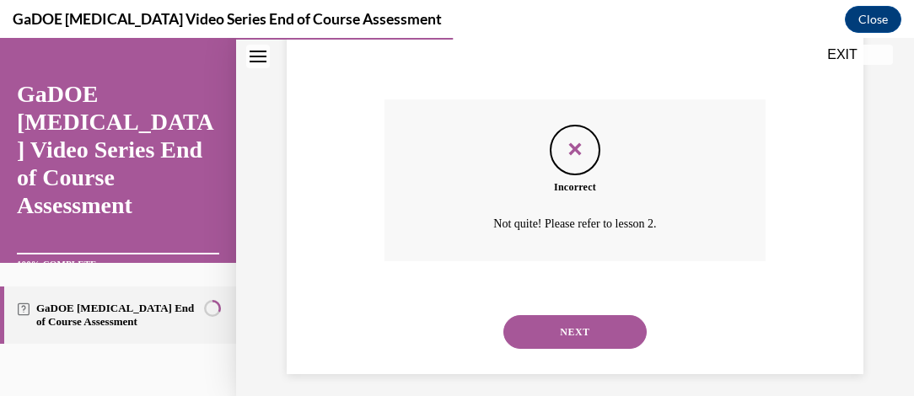
scroll to position [657, 0]
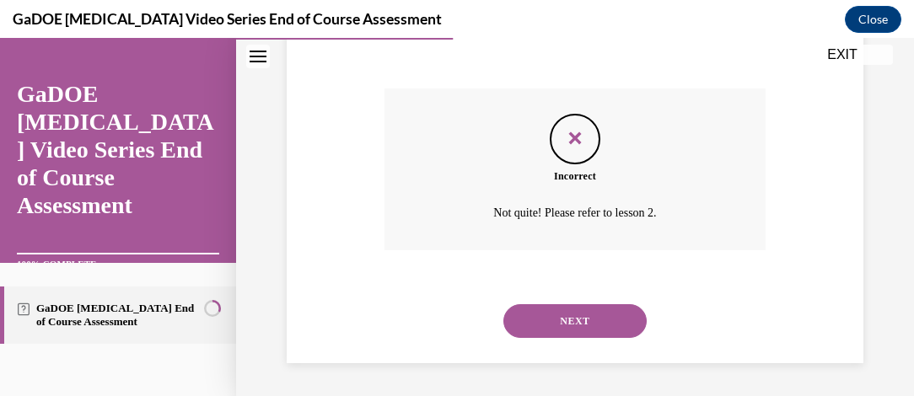
click at [594, 326] on button "NEXT" at bounding box center [575, 322] width 143 height 34
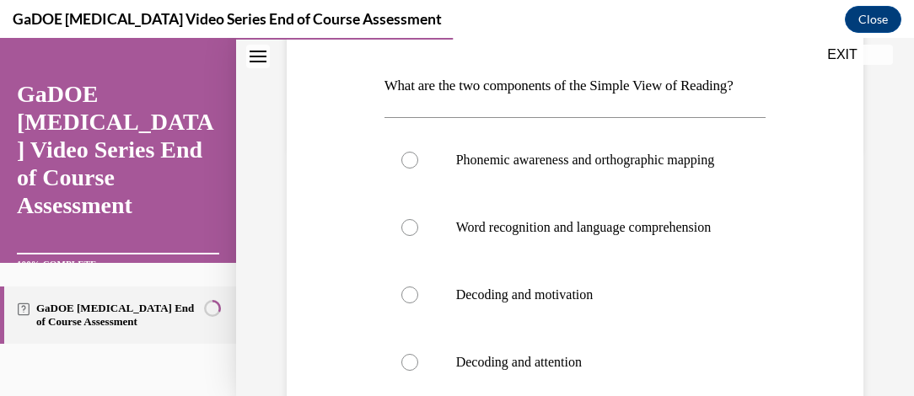
scroll to position [255, 0]
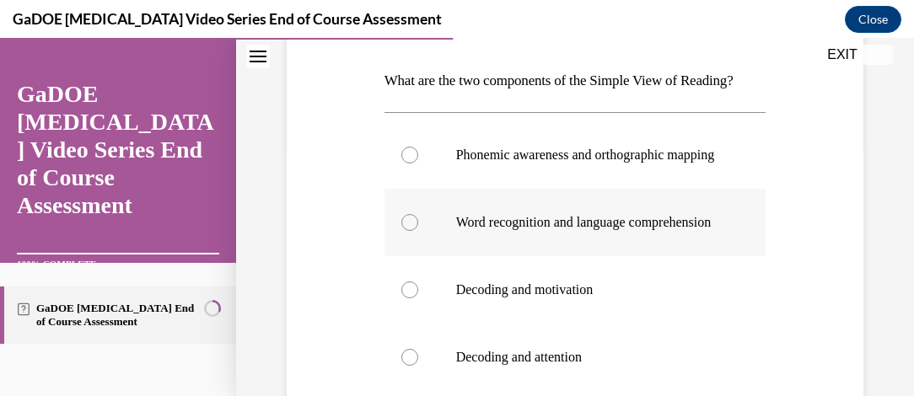
click at [402, 231] on div at bounding box center [410, 222] width 17 height 17
click at [402, 231] on input "Word recognition and language comprehension" at bounding box center [410, 222] width 17 height 17
radio input "true"
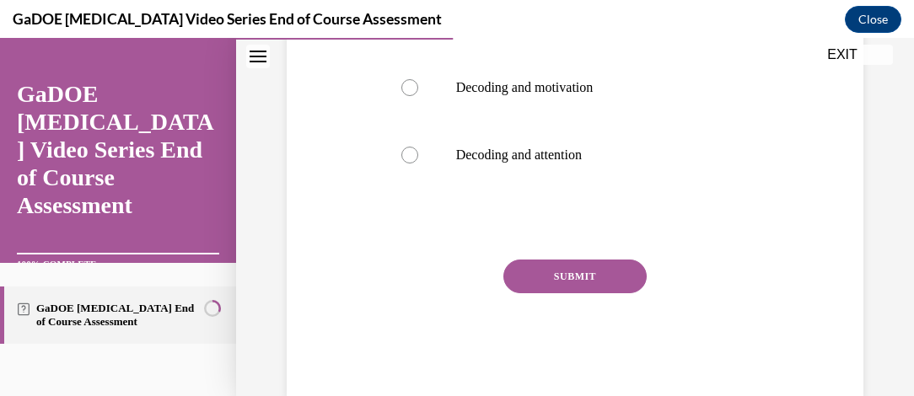
click at [574, 294] on button "SUBMIT" at bounding box center [575, 277] width 143 height 34
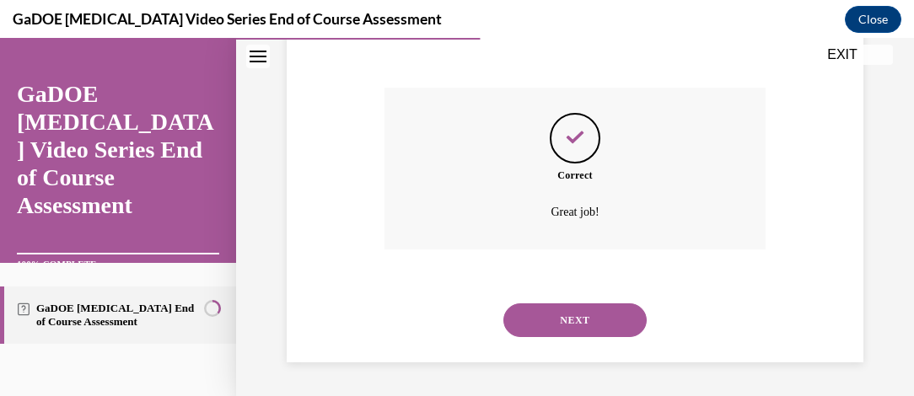
scroll to position [691, 0]
click at [595, 325] on button "NEXT" at bounding box center [575, 321] width 143 height 34
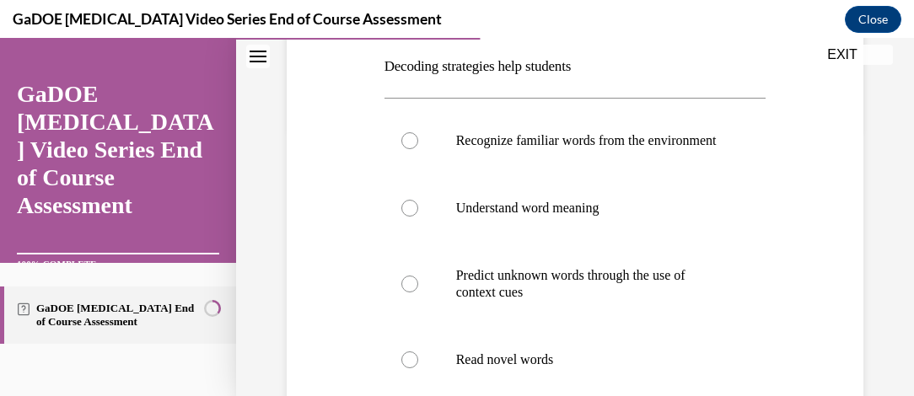
scroll to position [290, 0]
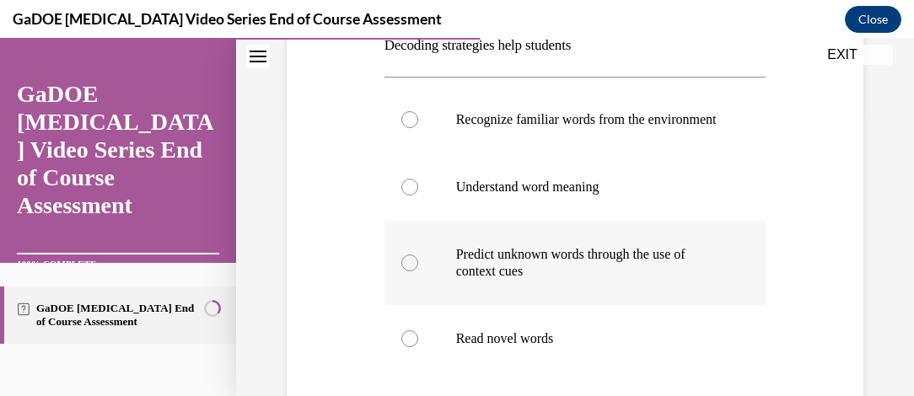
click at [416, 290] on label "Predict unknown words through the use of context cues" at bounding box center [576, 263] width 382 height 84
click at [416, 272] on input "Predict unknown words through the use of context cues" at bounding box center [410, 263] width 17 height 17
radio input "true"
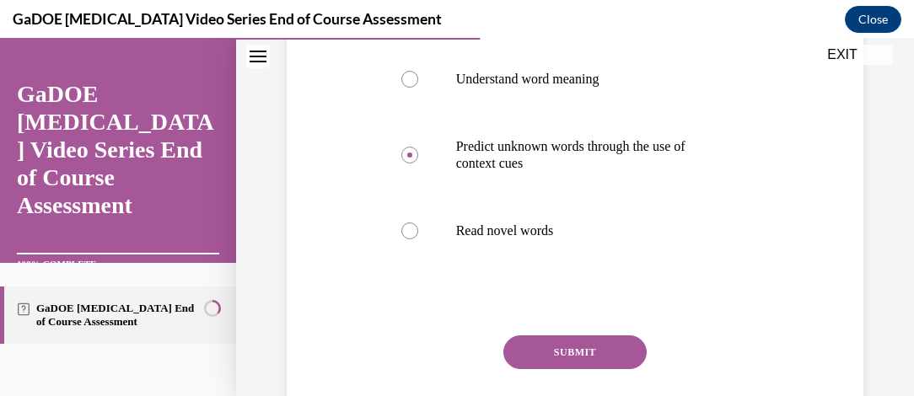
click at [611, 364] on button "SUBMIT" at bounding box center [575, 353] width 143 height 34
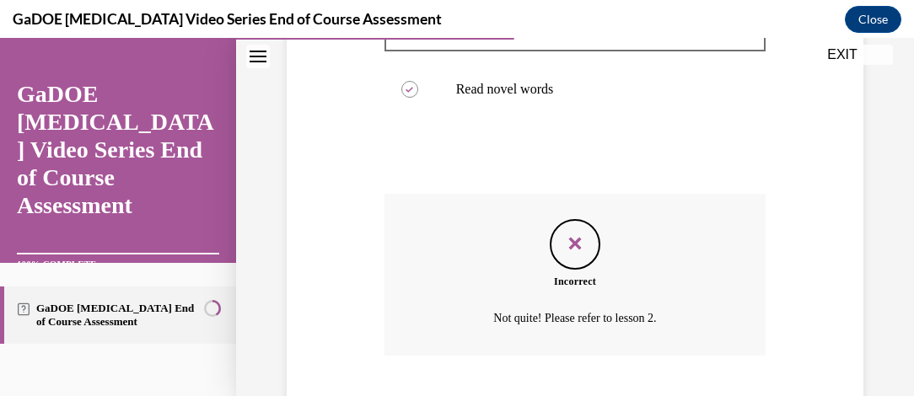
scroll to position [661, 0]
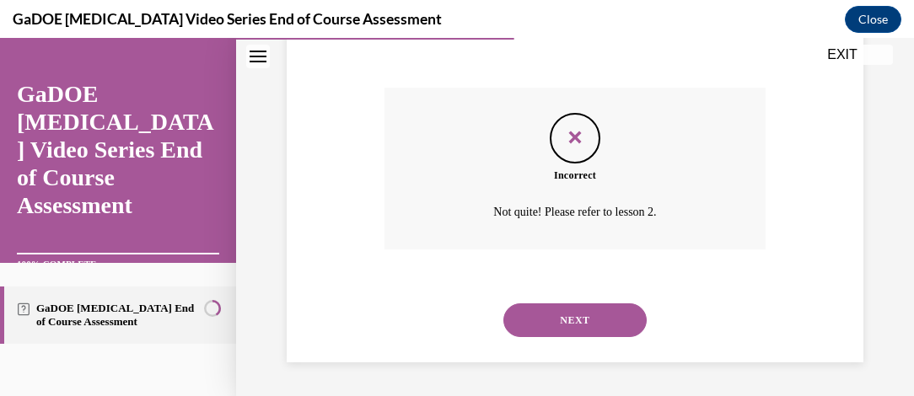
click at [579, 317] on button "NEXT" at bounding box center [575, 321] width 143 height 34
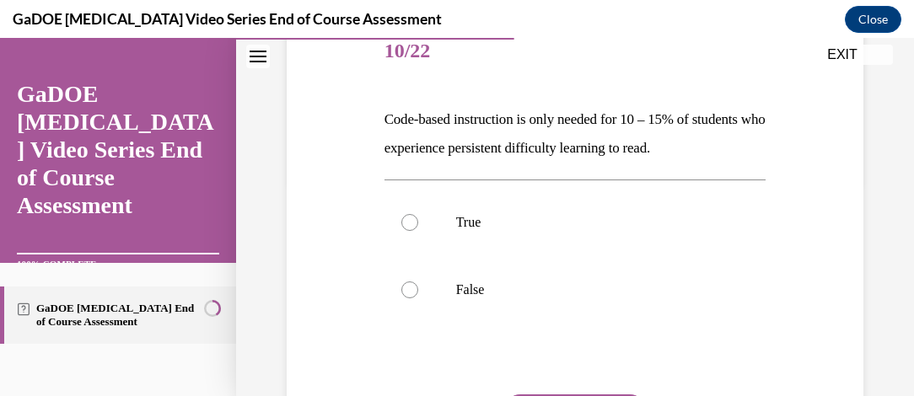
scroll to position [218, 0]
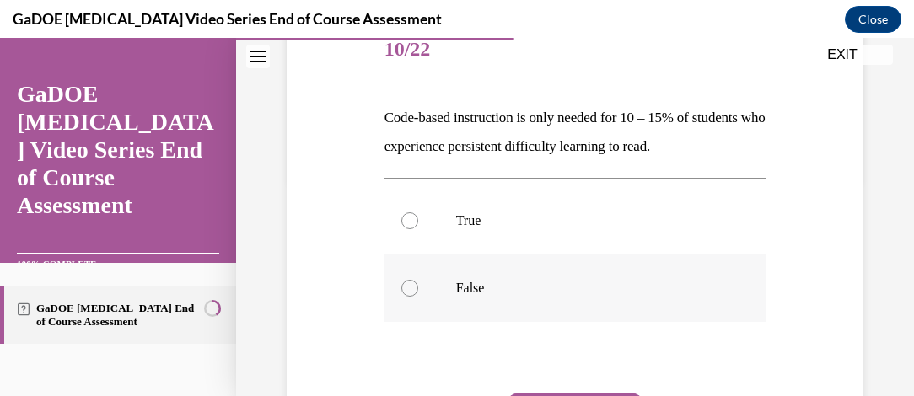
click at [399, 322] on label "False" at bounding box center [576, 288] width 382 height 67
click at [402, 297] on input "False" at bounding box center [410, 288] width 17 height 17
radio input "true"
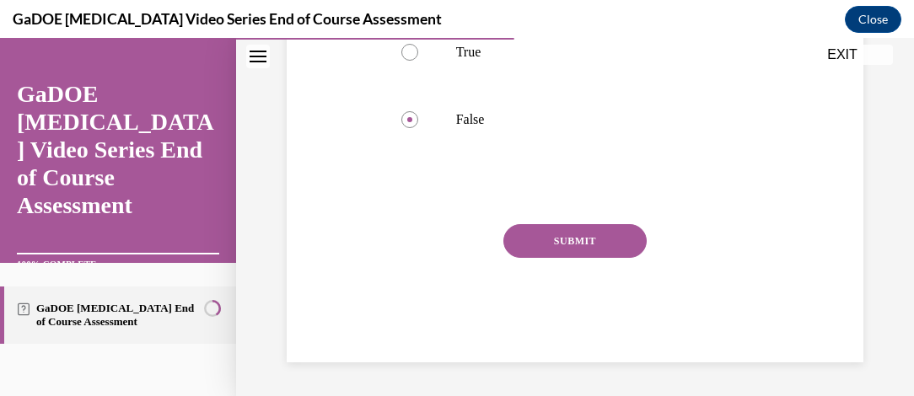
click at [594, 235] on button "SUBMIT" at bounding box center [575, 241] width 143 height 34
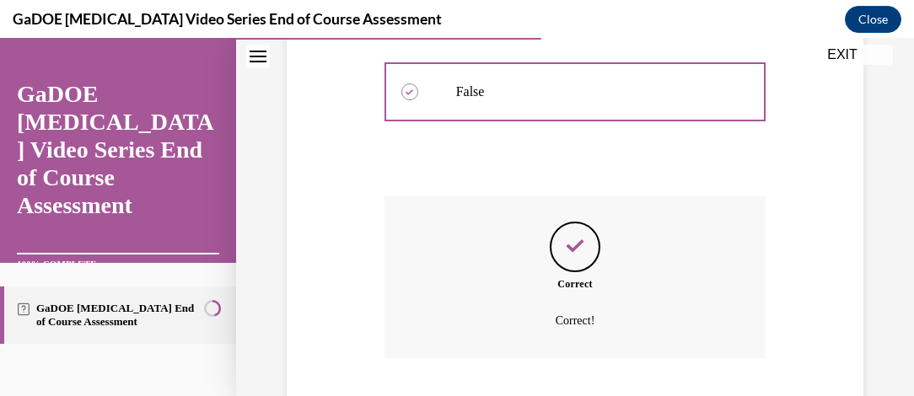
scroll to position [550, 0]
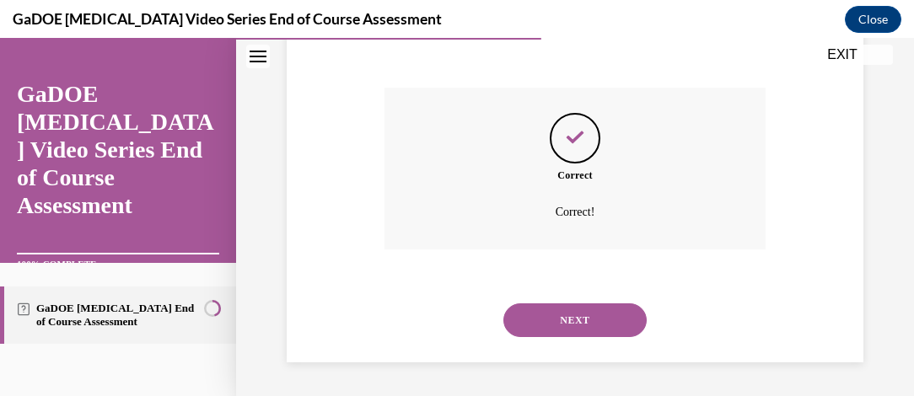
click at [580, 325] on button "NEXT" at bounding box center [575, 321] width 143 height 34
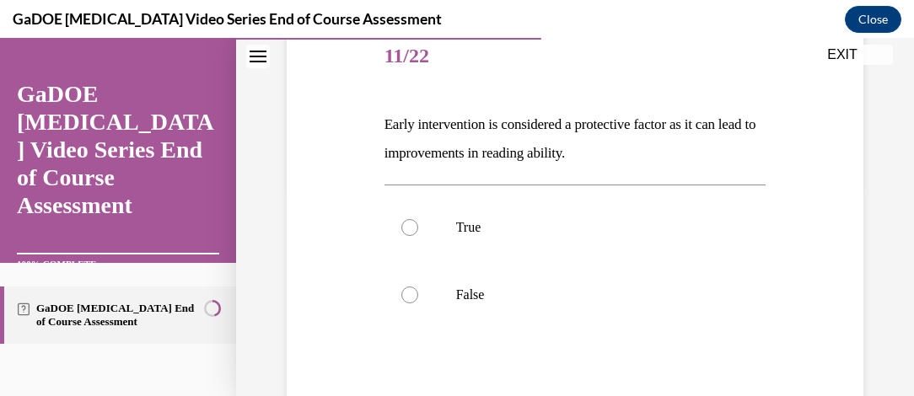
scroll to position [212, 0]
click at [396, 234] on label "True" at bounding box center [576, 226] width 382 height 67
click at [402, 234] on input "True" at bounding box center [410, 226] width 17 height 17
radio input "true"
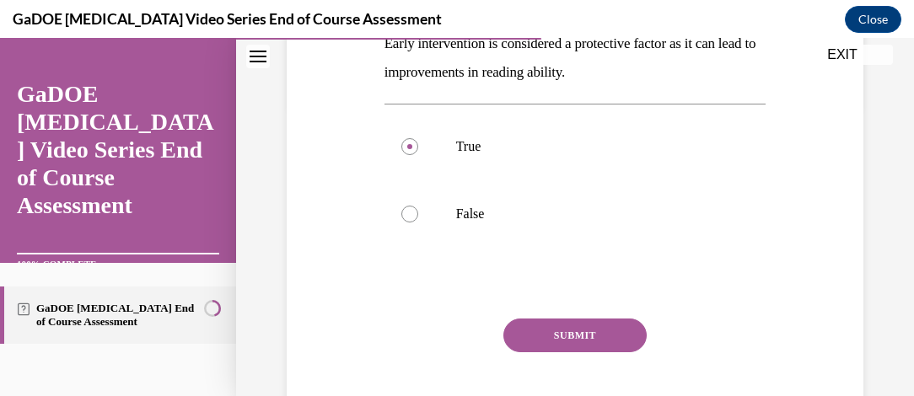
click at [584, 337] on button "SUBMIT" at bounding box center [575, 336] width 143 height 34
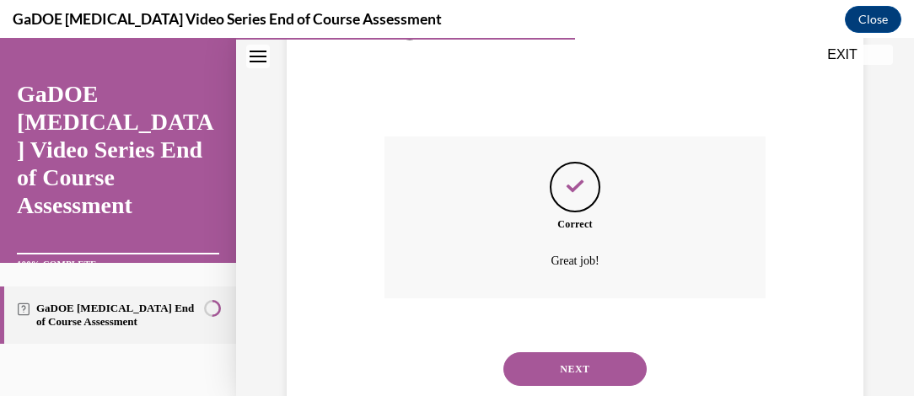
scroll to position [522, 0]
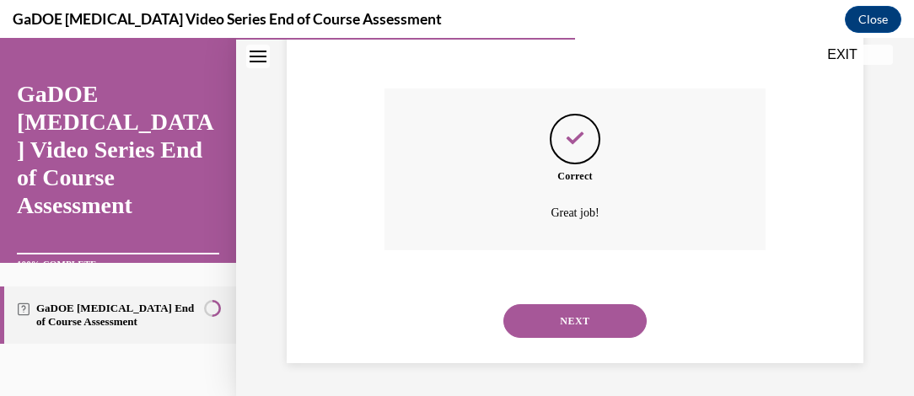
click at [581, 351] on div "NEXT" at bounding box center [576, 321] width 382 height 67
click at [610, 317] on button "NEXT" at bounding box center [575, 322] width 143 height 34
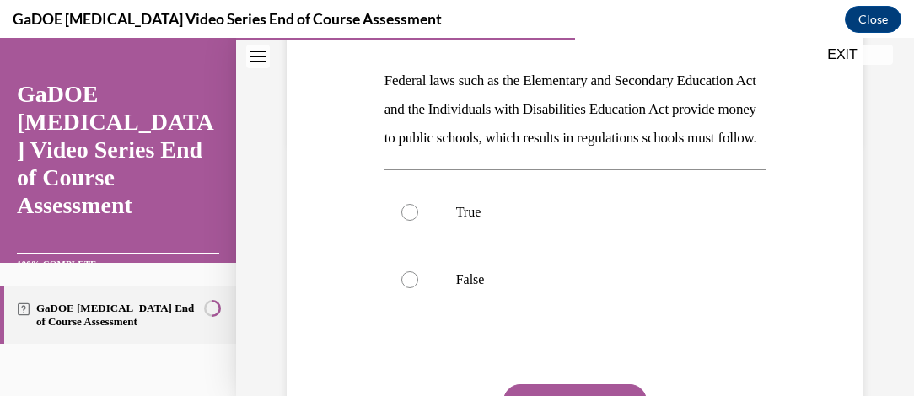
scroll to position [256, 0]
click at [388, 245] on label "True" at bounding box center [576, 211] width 382 height 67
click at [402, 220] on input "True" at bounding box center [410, 211] width 17 height 17
radio input "true"
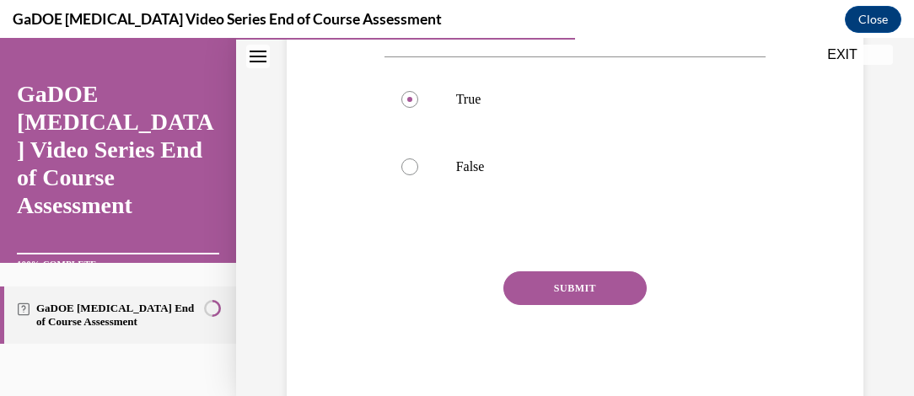
click at [579, 305] on button "SUBMIT" at bounding box center [575, 289] width 143 height 34
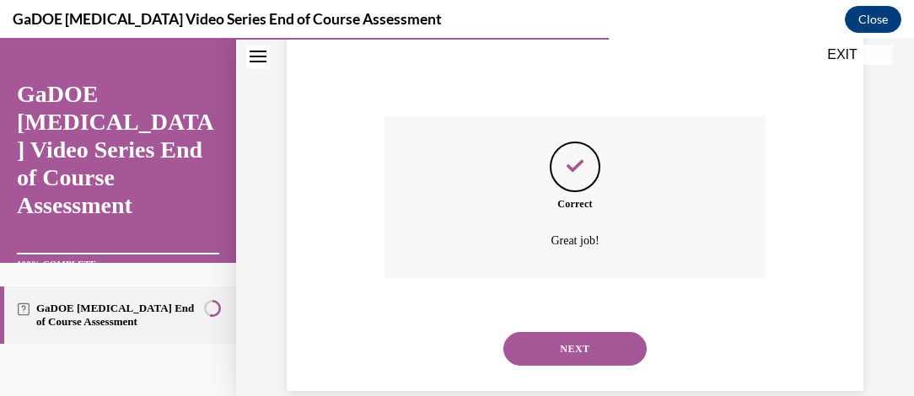
scroll to position [580, 0]
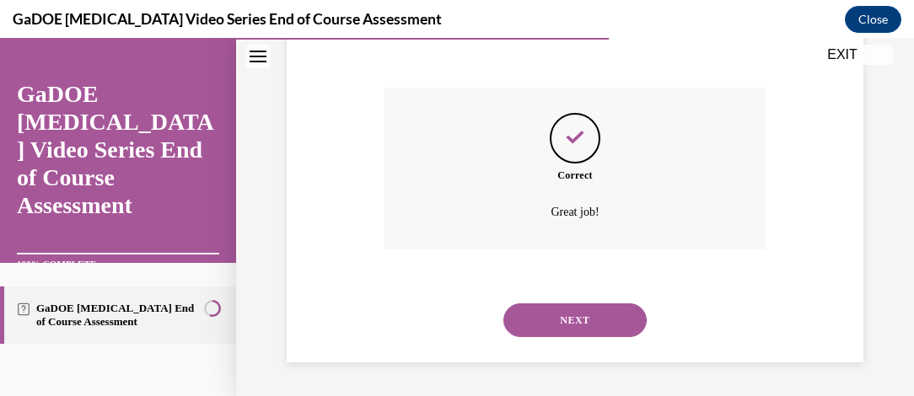
click at [578, 332] on button "NEXT" at bounding box center [575, 321] width 143 height 34
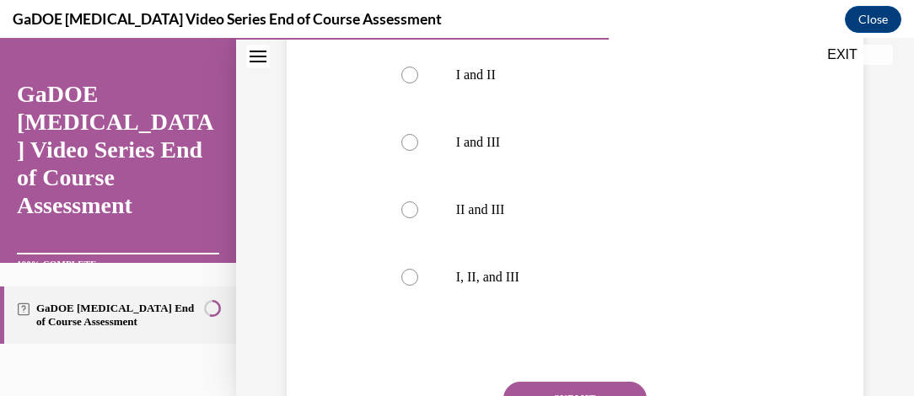
scroll to position [538, 0]
click at [391, 283] on label "I, II, and III" at bounding box center [576, 274] width 382 height 67
click at [402, 283] on input "I, II, and III" at bounding box center [410, 275] width 17 height 17
radio input "true"
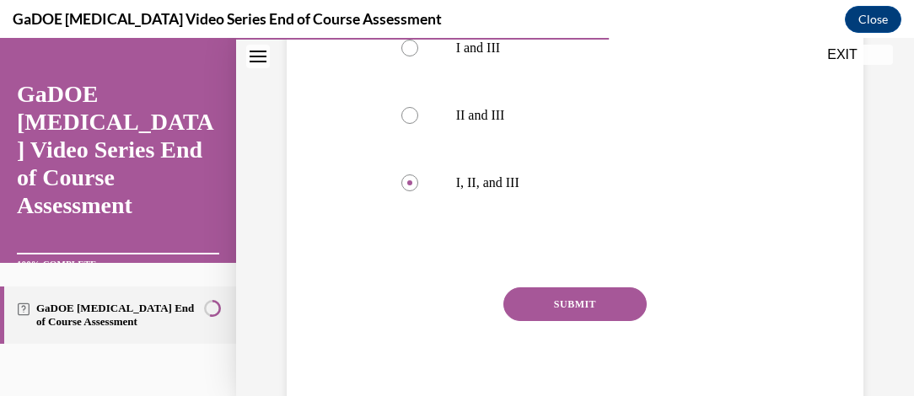
click at [580, 314] on button "SUBMIT" at bounding box center [575, 305] width 143 height 34
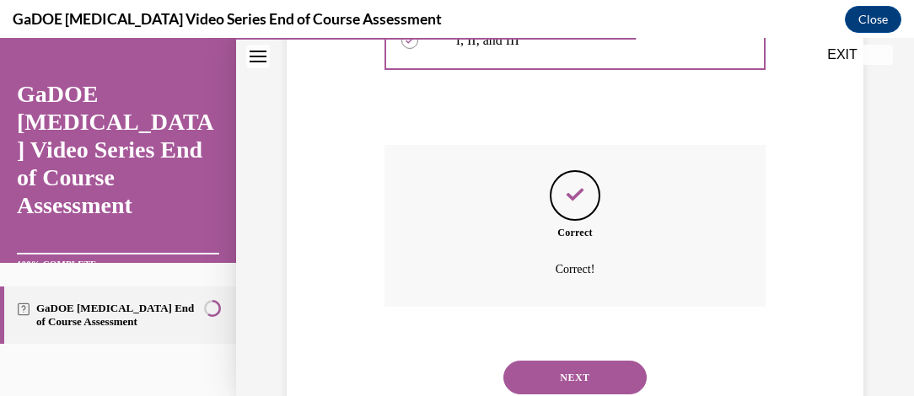
scroll to position [829, 0]
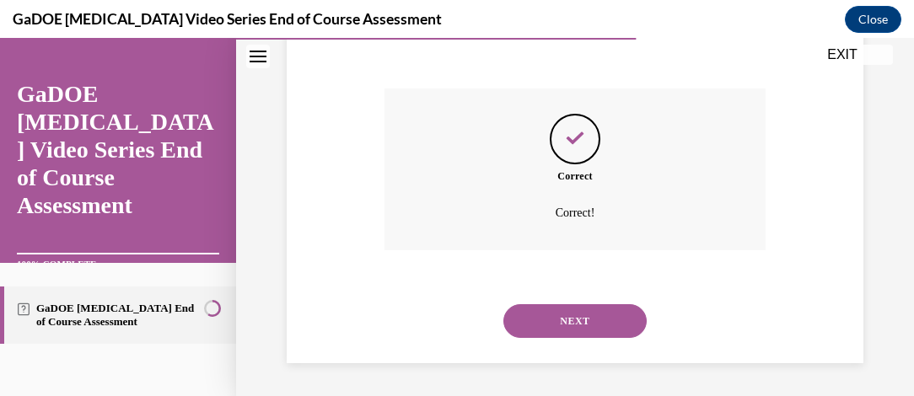
click at [575, 325] on button "NEXT" at bounding box center [575, 322] width 143 height 34
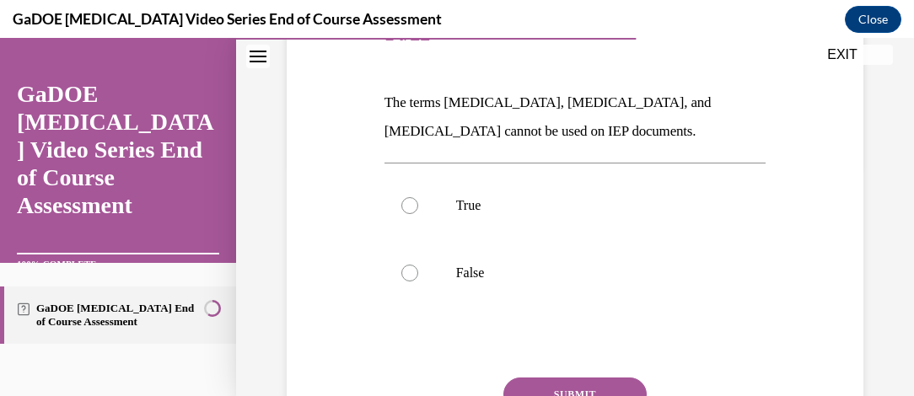
scroll to position [236, 0]
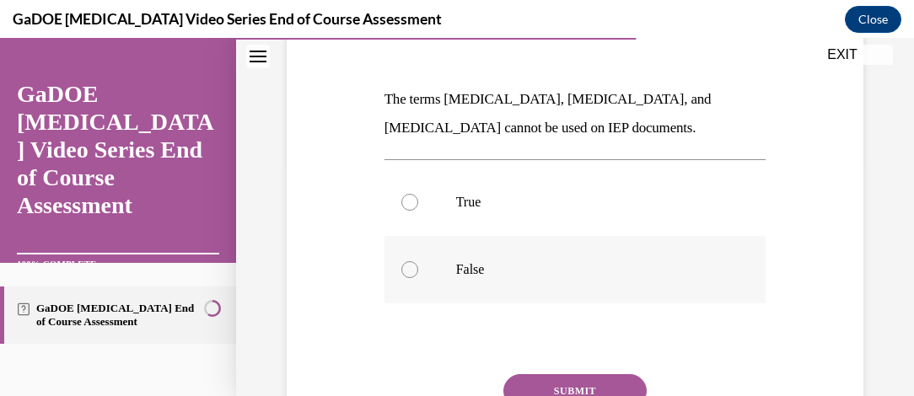
click at [394, 265] on label "False" at bounding box center [576, 269] width 382 height 67
click at [402, 265] on input "False" at bounding box center [410, 270] width 17 height 17
radio input "true"
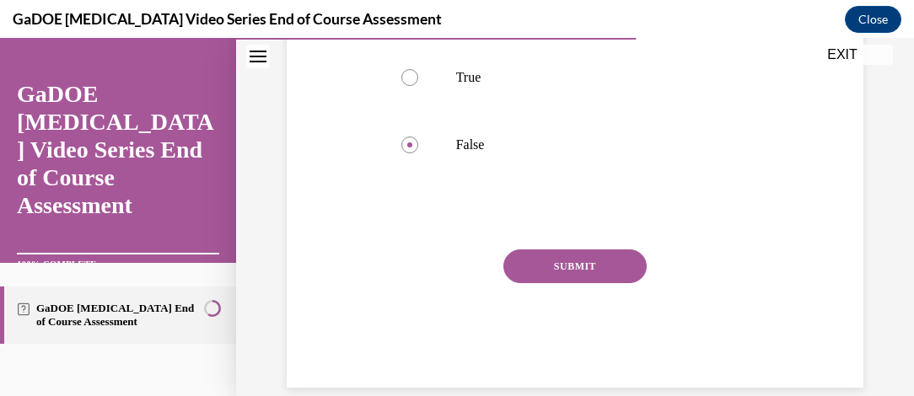
click at [587, 258] on button "SUBMIT" at bounding box center [575, 267] width 143 height 34
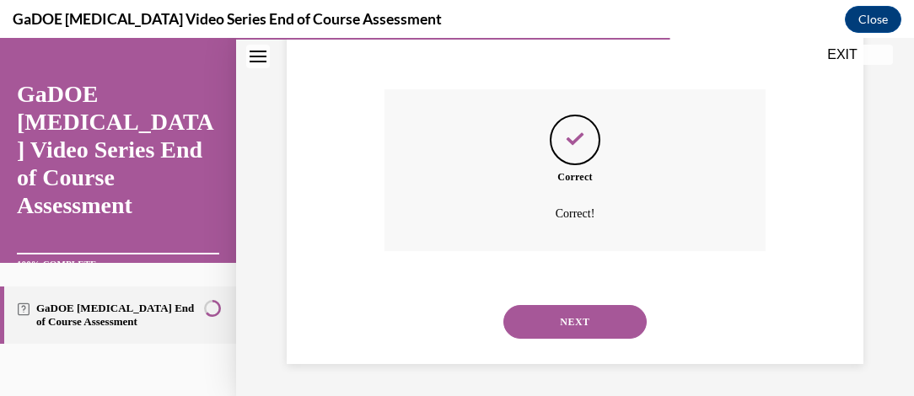
scroll to position [522, 0]
click at [577, 324] on button "NEXT" at bounding box center [575, 322] width 143 height 34
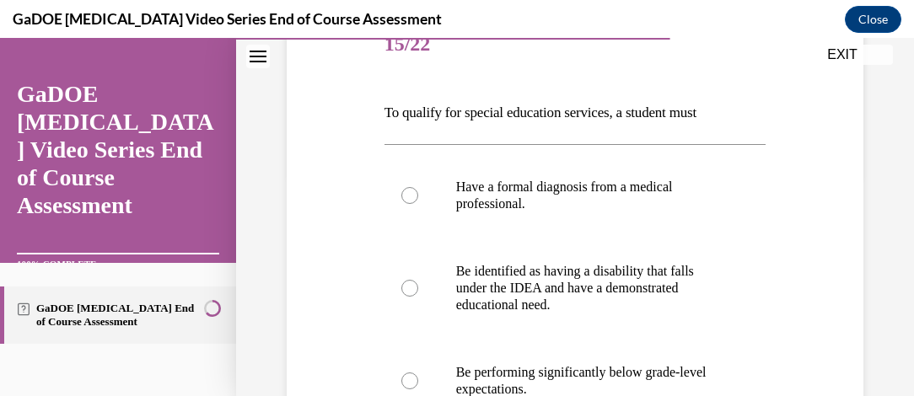
scroll to position [236, 0]
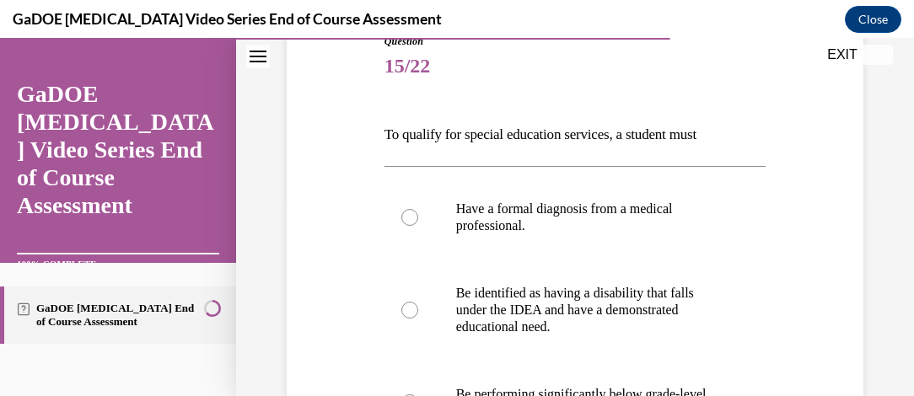
click at [864, 380] on div "Question 15/22 To qualify for special education services, a student must Have a…" at bounding box center [575, 331] width 678 height 882
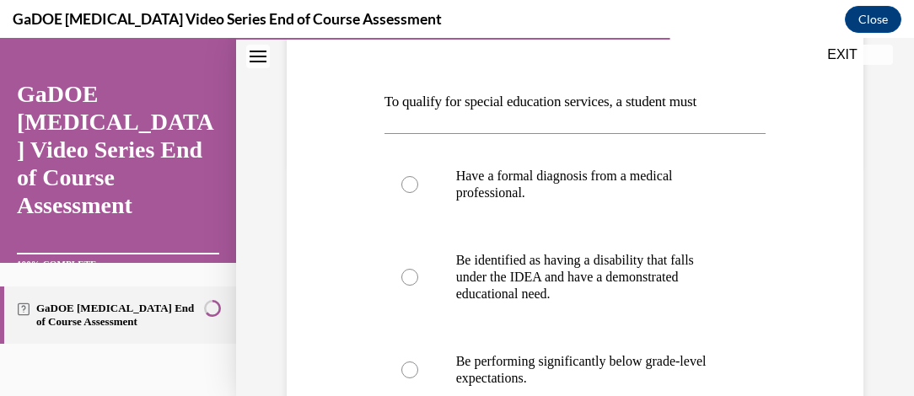
scroll to position [235, 0]
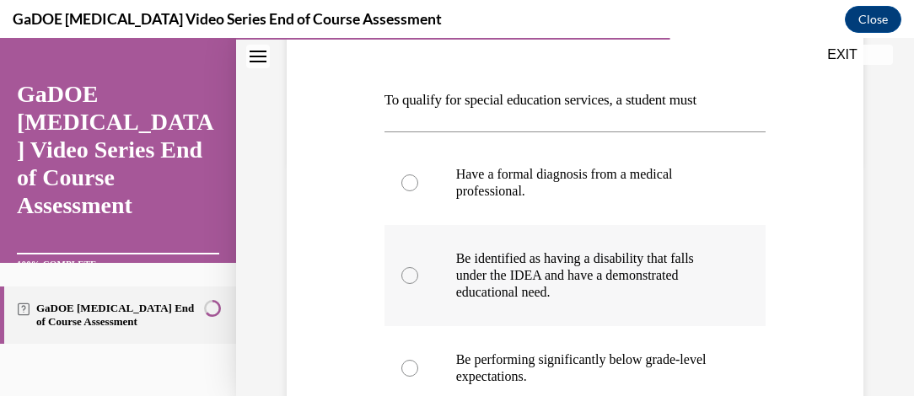
click at [402, 273] on div at bounding box center [410, 275] width 17 height 17
click at [402, 273] on input "Be identified as having a disability that falls under the IDEA and have a demon…" at bounding box center [410, 275] width 17 height 17
radio input "true"
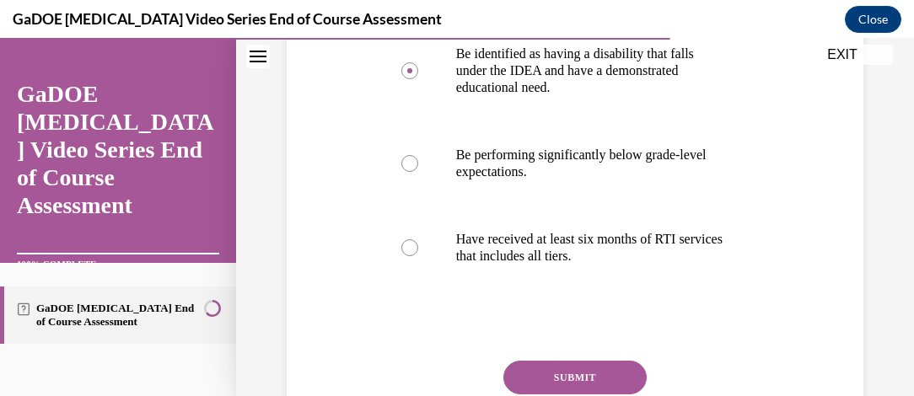
click at [601, 391] on button "SUBMIT" at bounding box center [575, 378] width 143 height 34
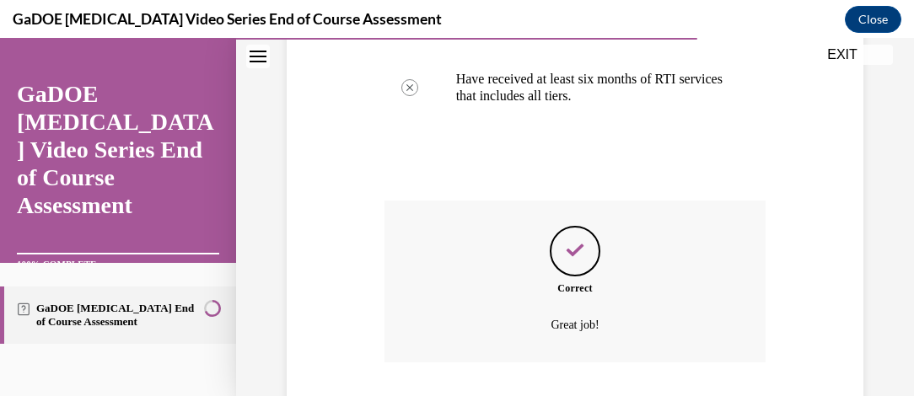
scroll to position [712, 0]
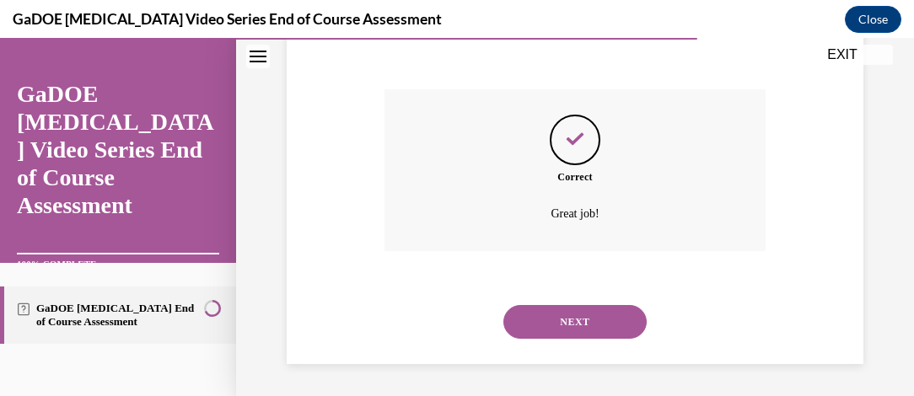
click at [604, 329] on button "NEXT" at bounding box center [575, 322] width 143 height 34
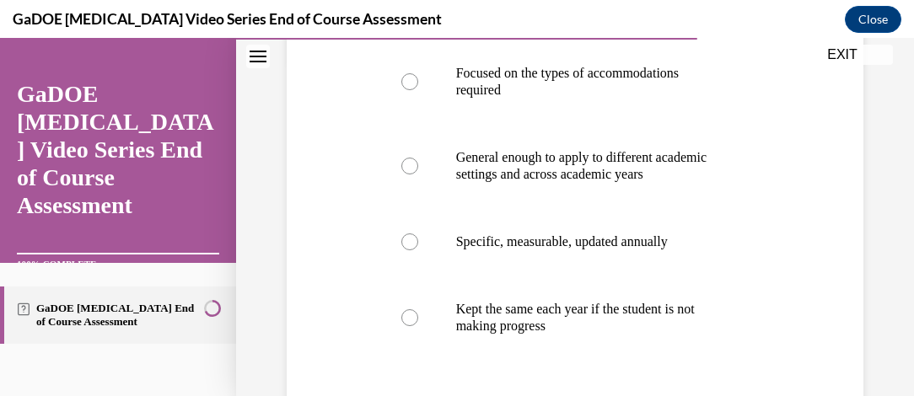
scroll to position [342, 0]
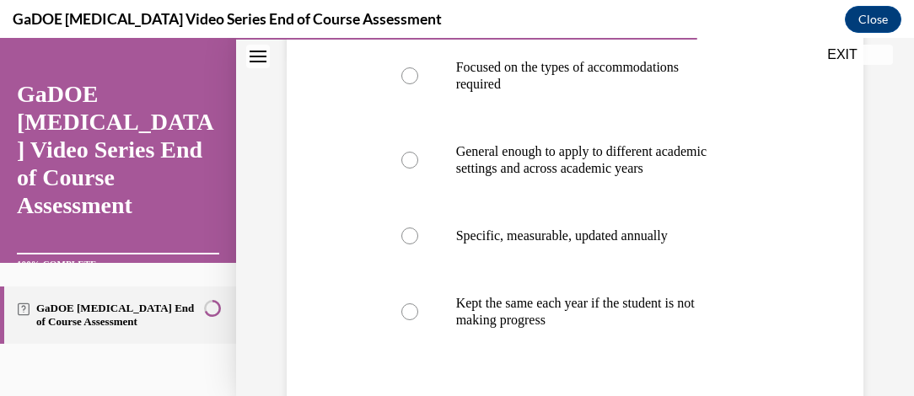
click at [885, 287] on div "Question 16/22 IEP goals must be: Focused on the types of accommodations requir…" at bounding box center [575, 173] width 678 height 849
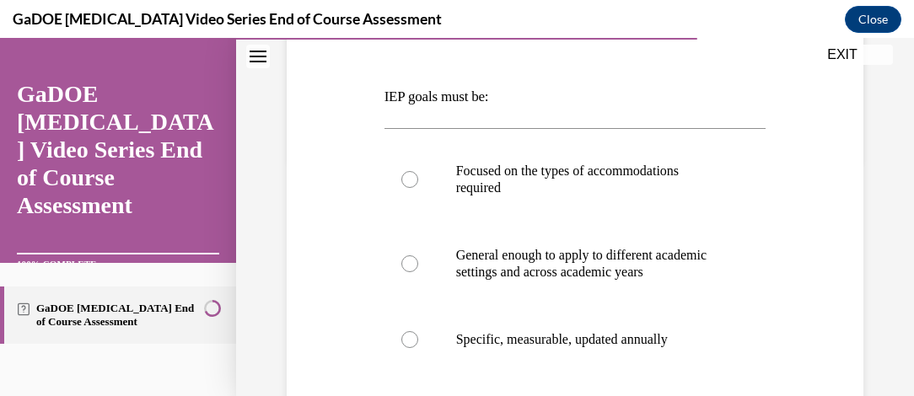
scroll to position [240, 0]
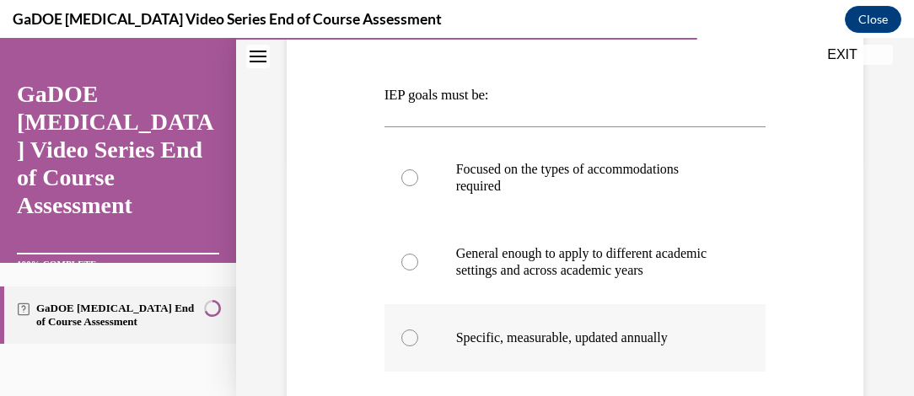
click at [415, 359] on label "Specific, measurable, updated annually" at bounding box center [576, 338] width 382 height 67
click at [415, 347] on input "Specific, measurable, updated annually" at bounding box center [410, 338] width 17 height 17
radio input "true"
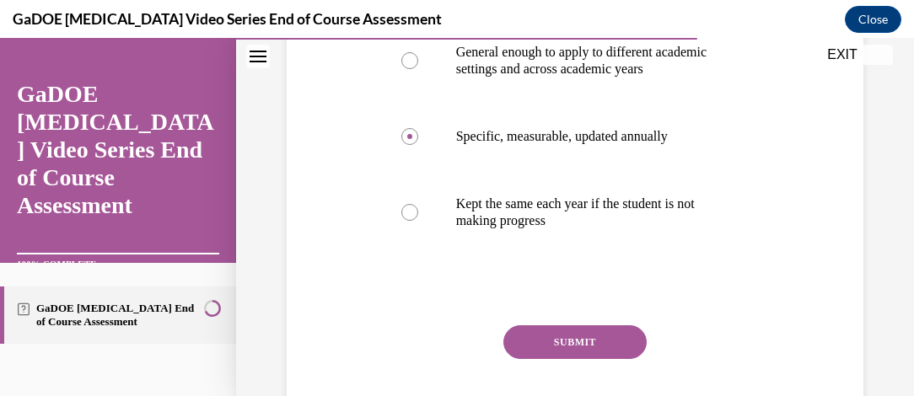
click at [591, 359] on button "SUBMIT" at bounding box center [575, 343] width 143 height 34
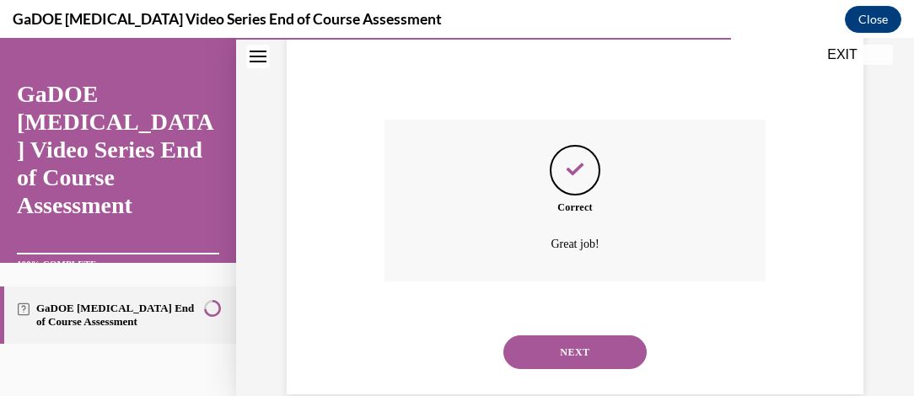
scroll to position [695, 0]
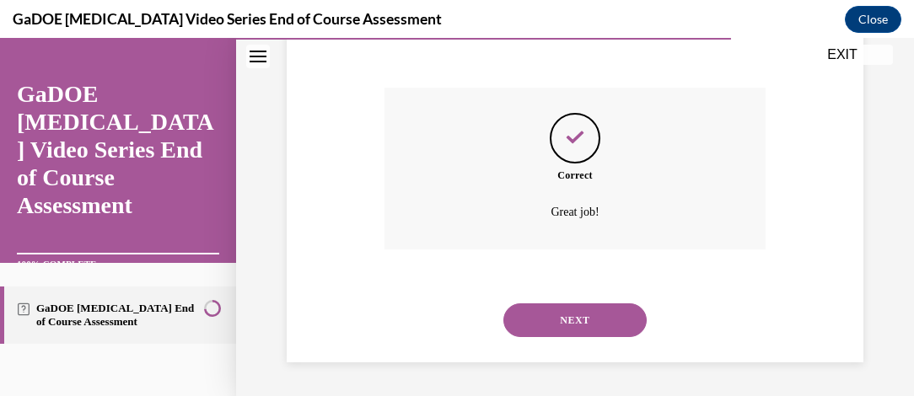
click at [590, 321] on button "NEXT" at bounding box center [575, 321] width 143 height 34
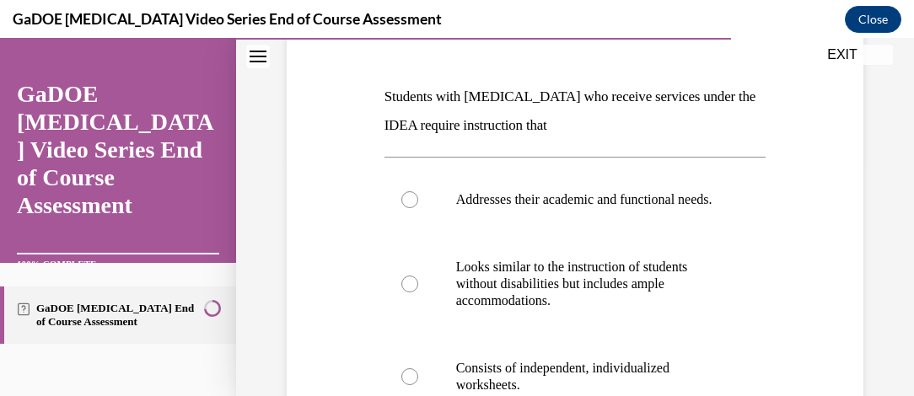
scroll to position [236, 0]
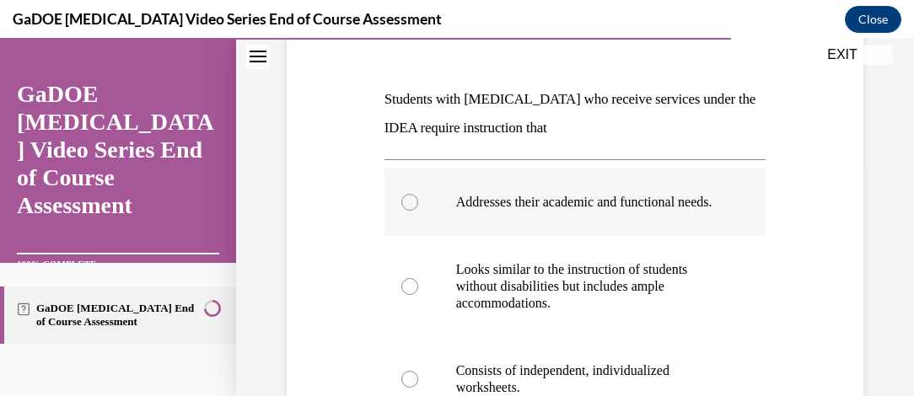
click at [395, 203] on label "Addresses their academic and functional needs." at bounding box center [576, 202] width 382 height 67
click at [402, 203] on input "Addresses their academic and functional needs." at bounding box center [410, 202] width 17 height 17
radio input "true"
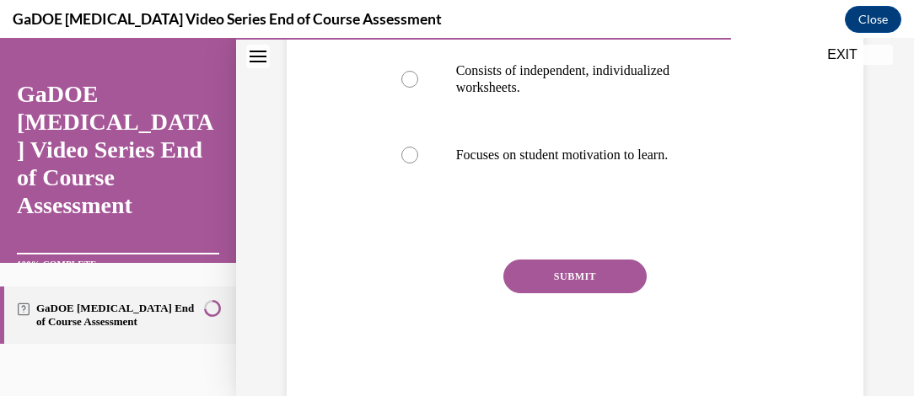
click at [615, 294] on button "SUBMIT" at bounding box center [575, 277] width 143 height 34
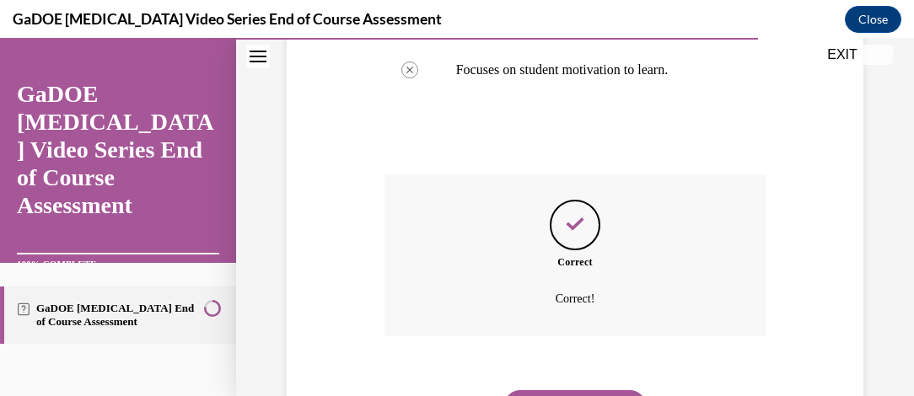
scroll to position [725, 0]
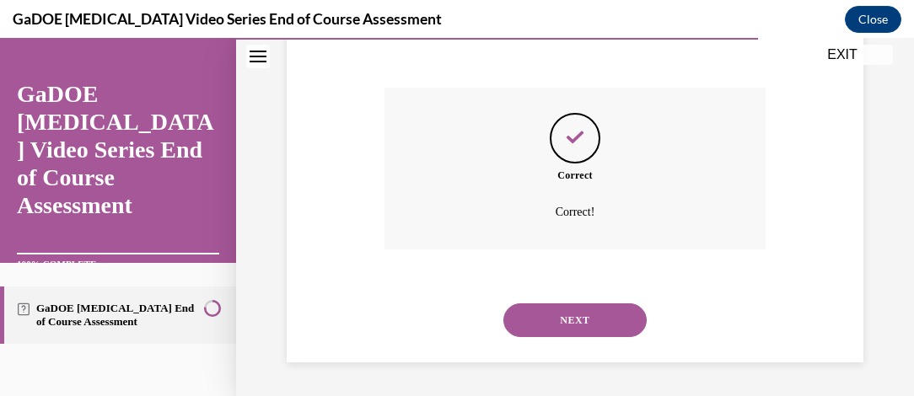
click at [598, 336] on button "NEXT" at bounding box center [575, 321] width 143 height 34
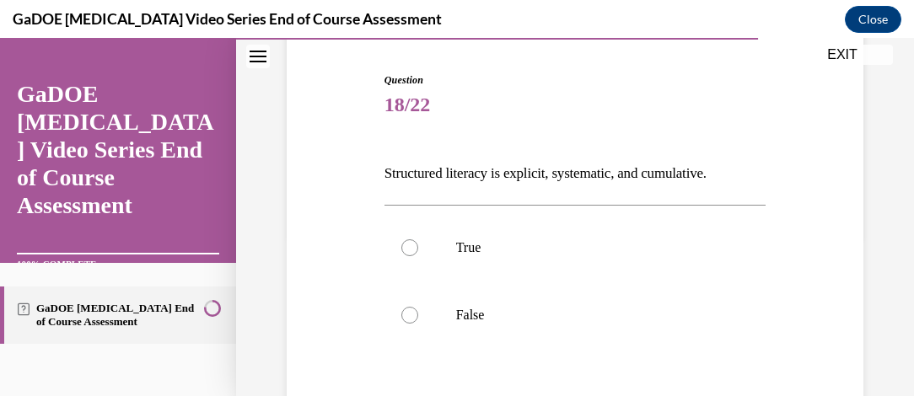
scroll to position [168, 0]
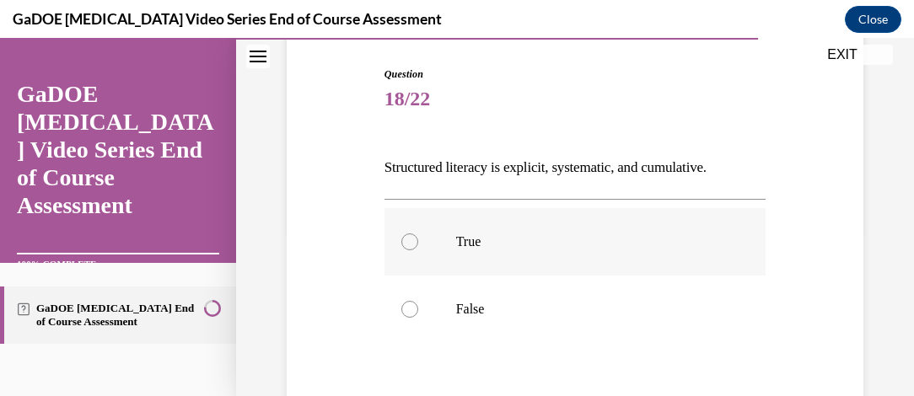
click at [403, 235] on div at bounding box center [410, 242] width 17 height 17
click at [403, 235] on input "True" at bounding box center [410, 242] width 17 height 17
radio input "true"
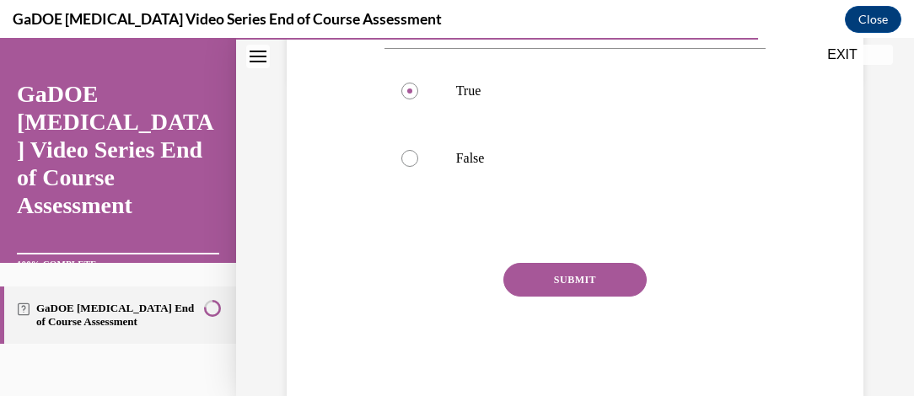
click at [580, 278] on button "SUBMIT" at bounding box center [575, 280] width 143 height 34
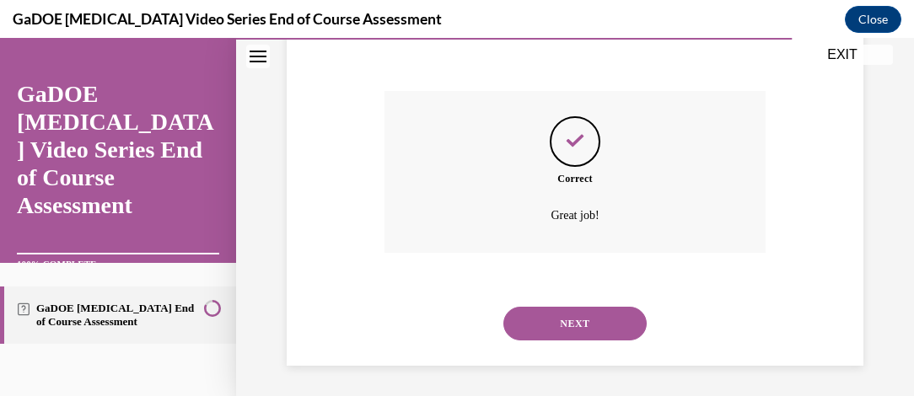
scroll to position [493, 0]
click at [597, 324] on button "NEXT" at bounding box center [575, 322] width 143 height 34
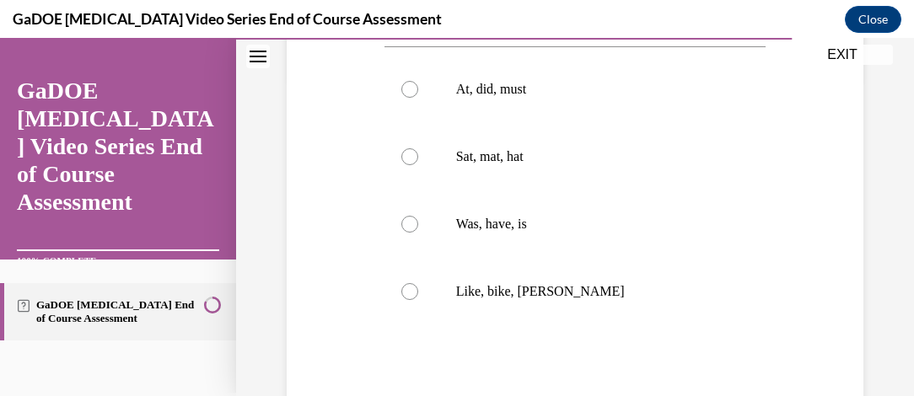
scroll to position [331, 0]
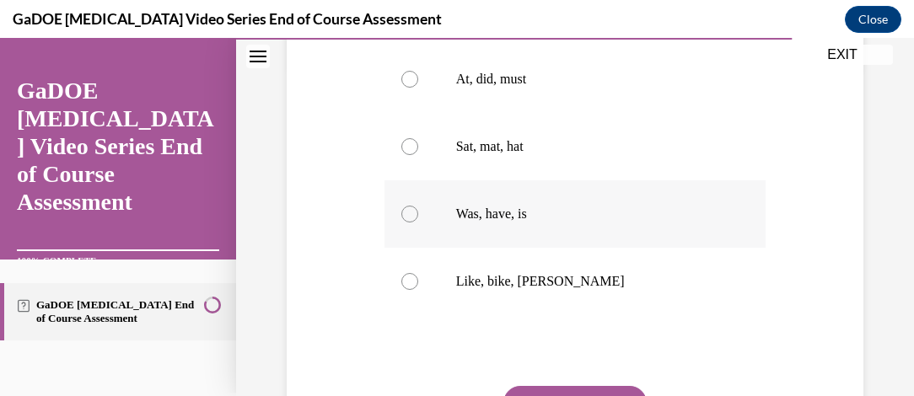
click at [402, 223] on div at bounding box center [410, 214] width 17 height 17
click at [402, 223] on input "Was, have, is" at bounding box center [410, 214] width 17 height 17
radio input "true"
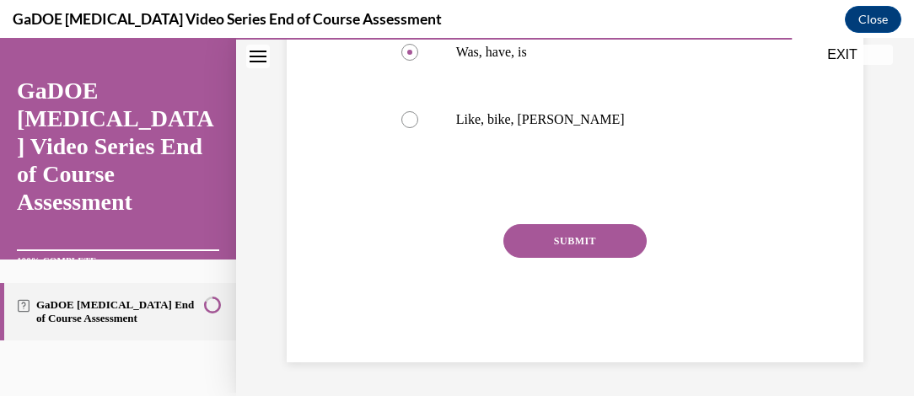
click at [587, 253] on button "SUBMIT" at bounding box center [575, 241] width 143 height 34
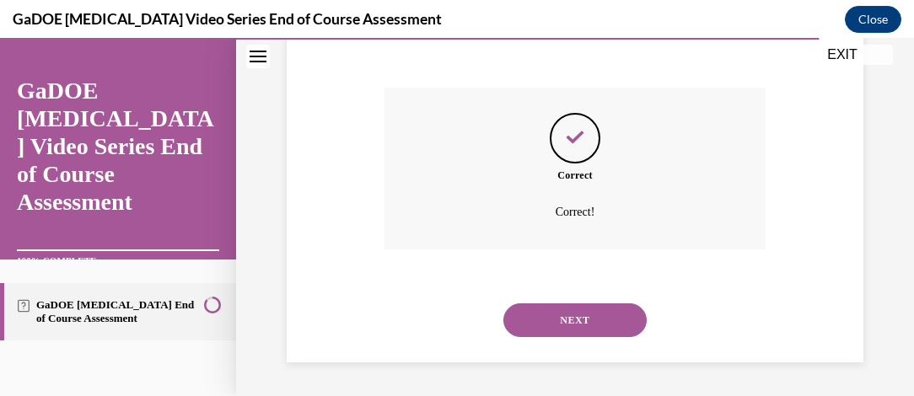
scroll to position [657, 0]
click at [596, 316] on button "NEXT" at bounding box center [575, 321] width 143 height 34
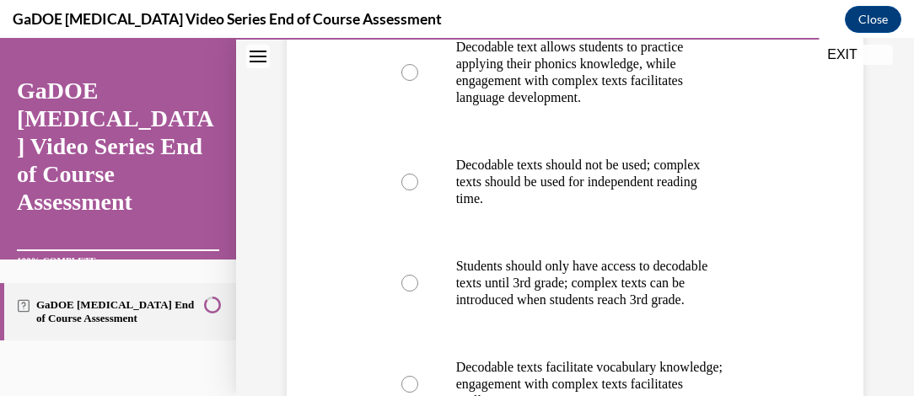
scroll to position [435, 0]
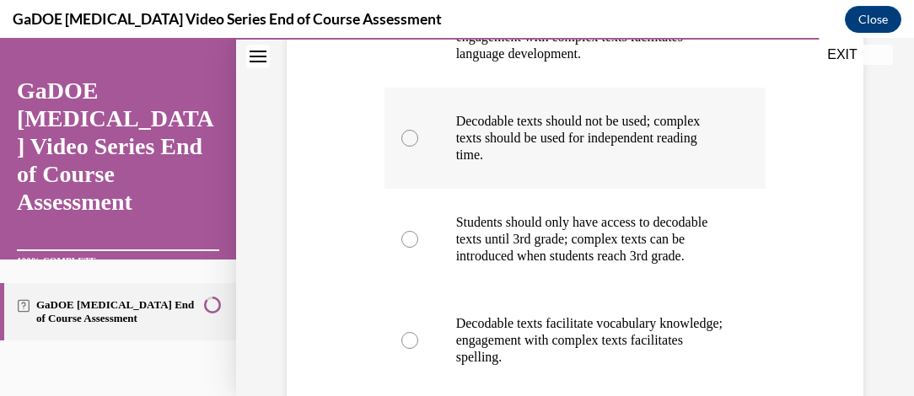
click at [412, 137] on div at bounding box center [410, 138] width 17 height 17
click at [412, 137] on input "Decodable texts should not be used; complex texts should be used for independen…" at bounding box center [410, 138] width 17 height 17
radio input "true"
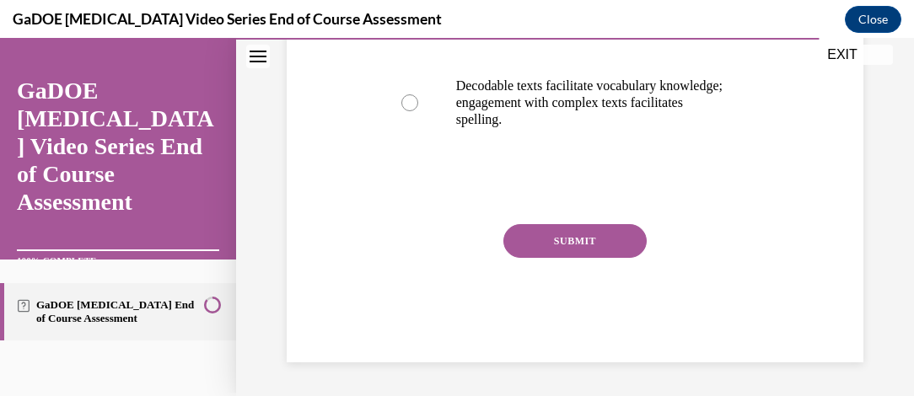
click at [589, 238] on button "SUBMIT" at bounding box center [575, 241] width 143 height 34
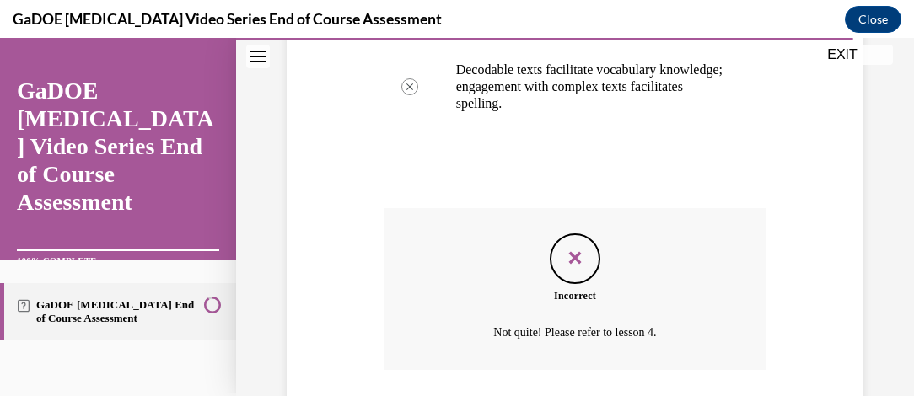
scroll to position [826, 0]
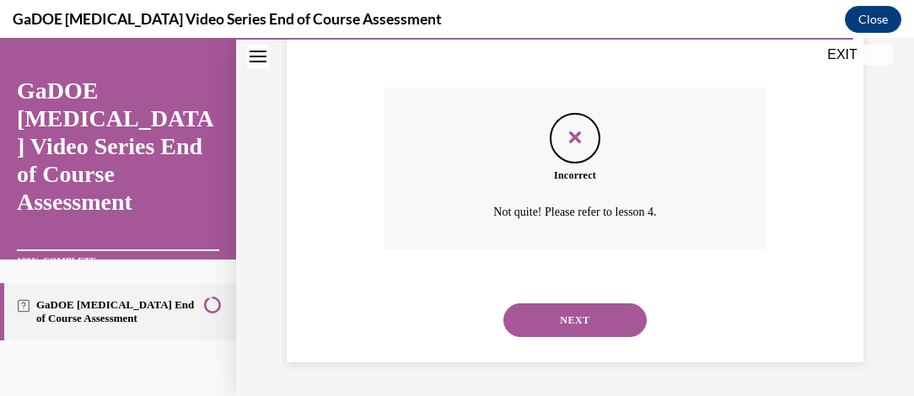
click at [594, 327] on button "NEXT" at bounding box center [575, 321] width 143 height 34
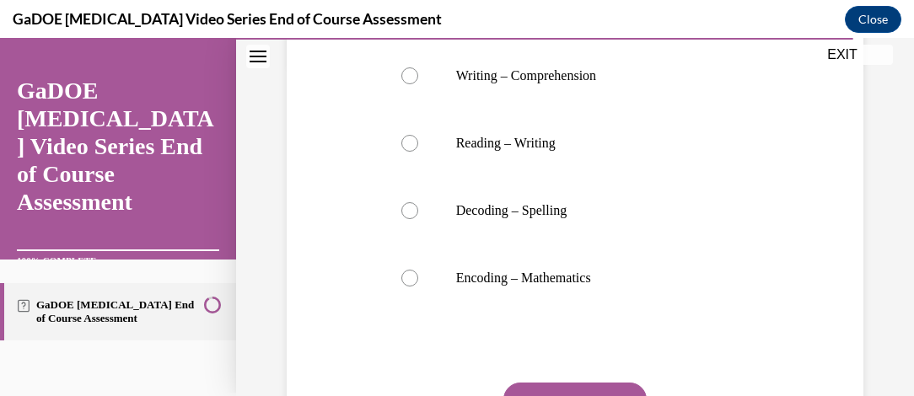
scroll to position [335, 0]
click at [426, 311] on label "Encoding – Mathematics" at bounding box center [576, 277] width 382 height 67
click at [418, 286] on input "Encoding – Mathematics" at bounding box center [410, 277] width 17 height 17
radio input "true"
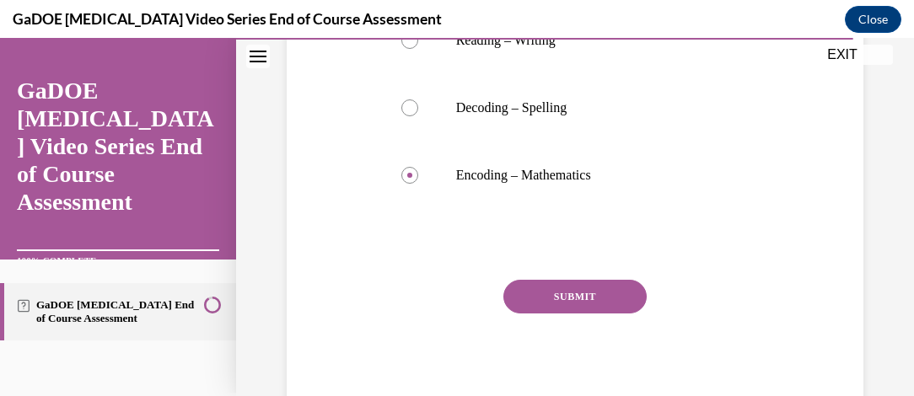
click at [585, 314] on button "SUBMIT" at bounding box center [575, 297] width 143 height 34
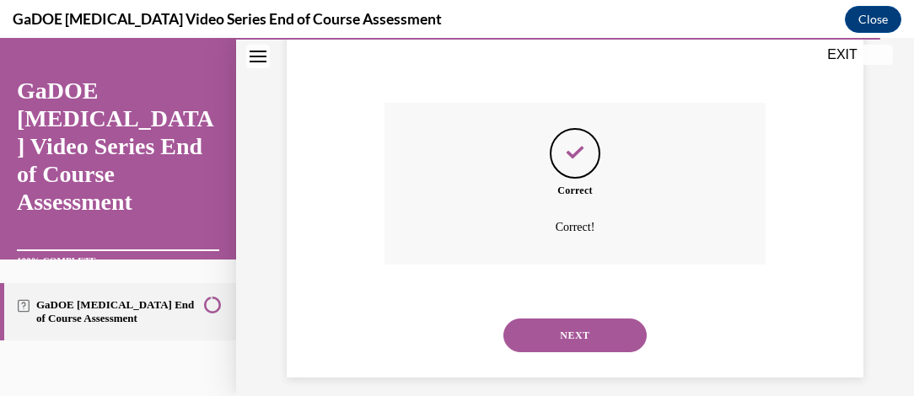
scroll to position [657, 0]
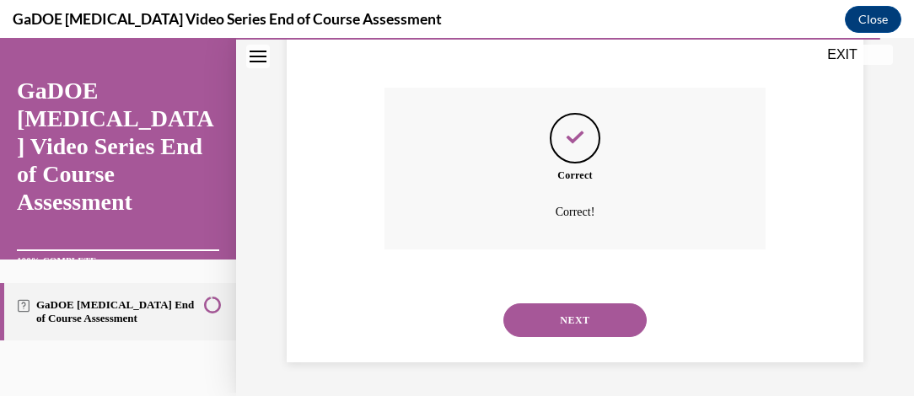
click at [579, 329] on button "NEXT" at bounding box center [575, 321] width 143 height 34
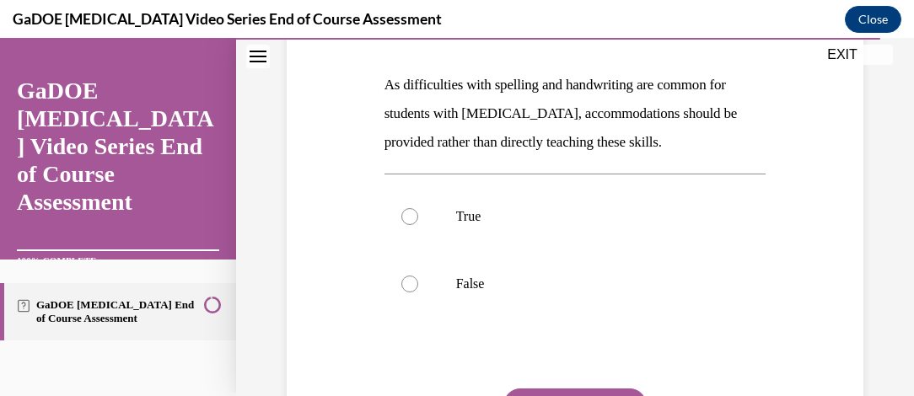
scroll to position [245, 0]
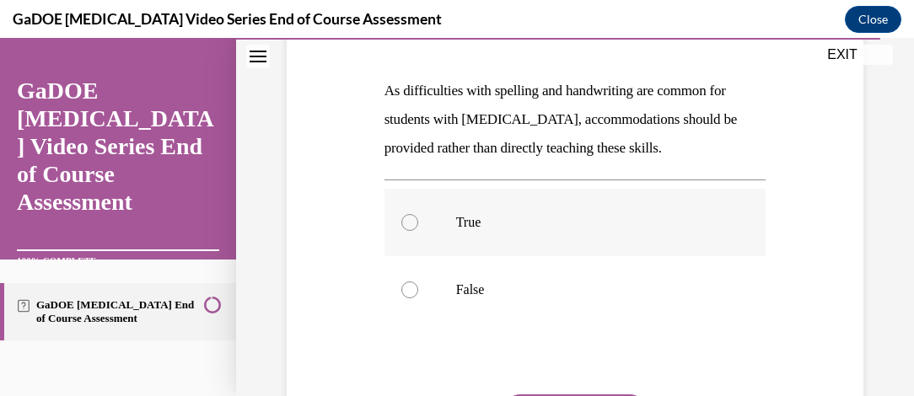
click at [405, 218] on div at bounding box center [410, 222] width 17 height 17
click at [405, 218] on input "True" at bounding box center [410, 222] width 17 height 17
radio input "true"
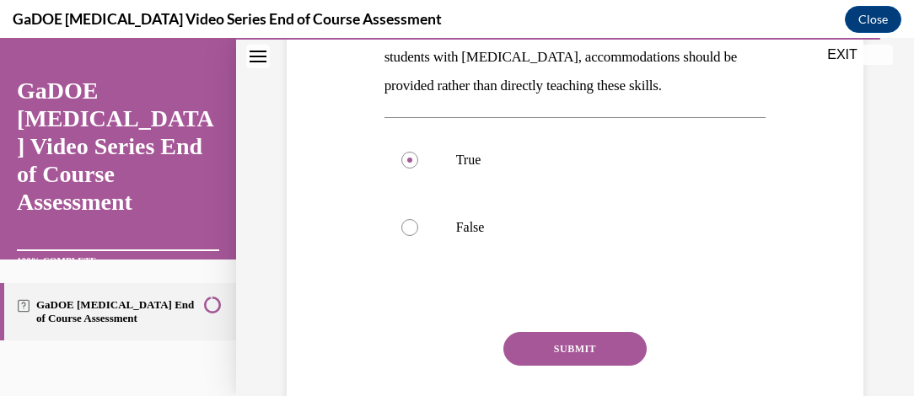
click at [577, 352] on button "SUBMIT" at bounding box center [575, 349] width 143 height 34
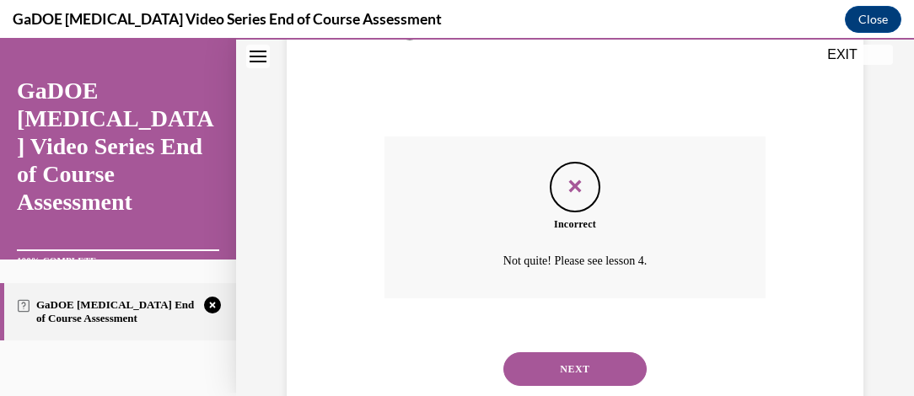
scroll to position [550, 0]
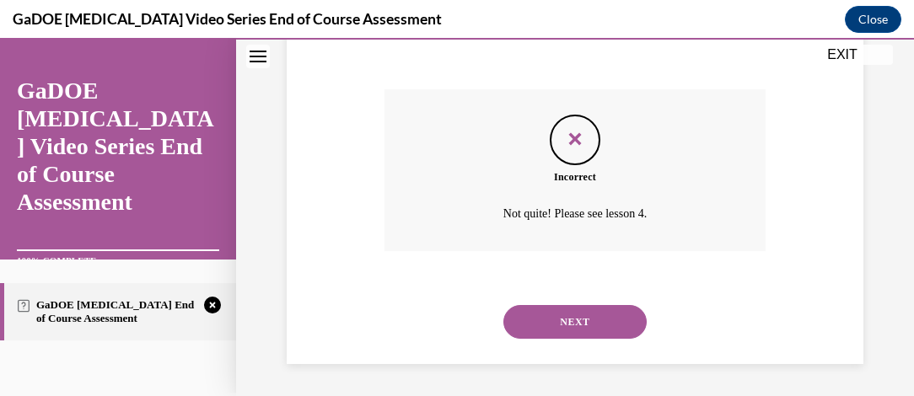
click at [590, 323] on button "NEXT" at bounding box center [575, 322] width 143 height 34
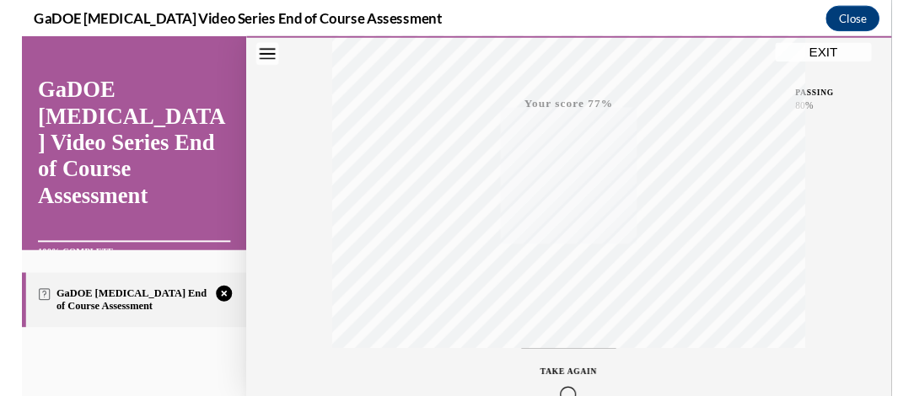
scroll to position [0, 0]
